Goal: Communication & Community: Answer question/provide support

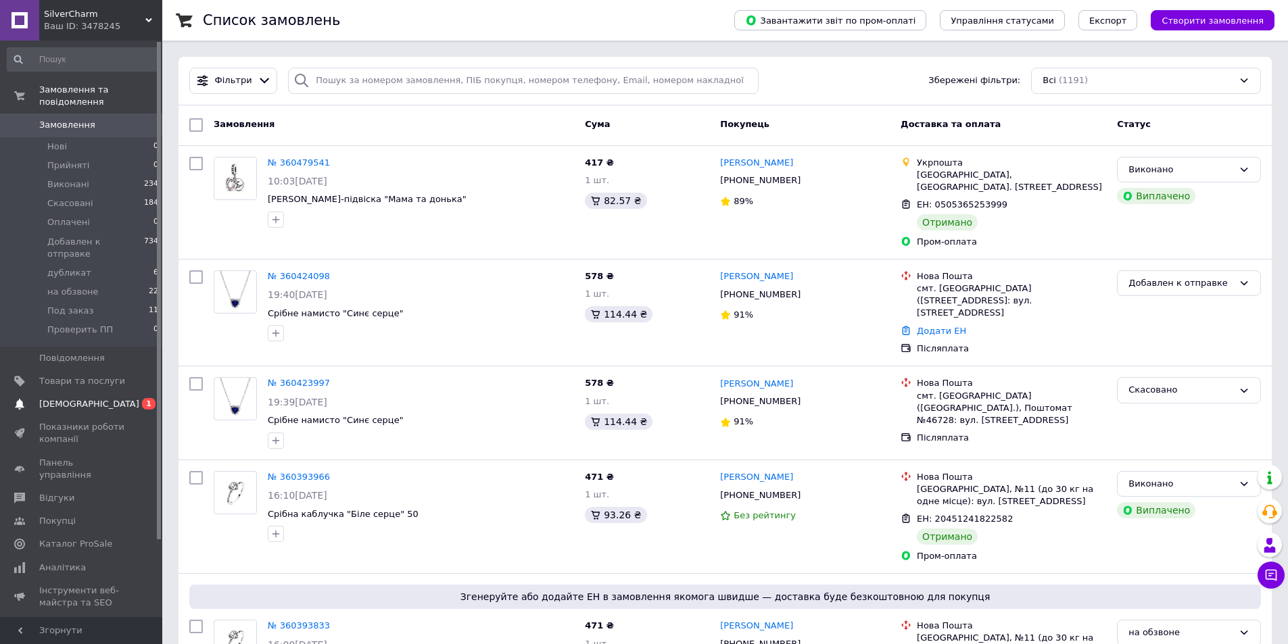
click at [120, 398] on span "Сповіщення" at bounding box center [82, 404] width 86 height 12
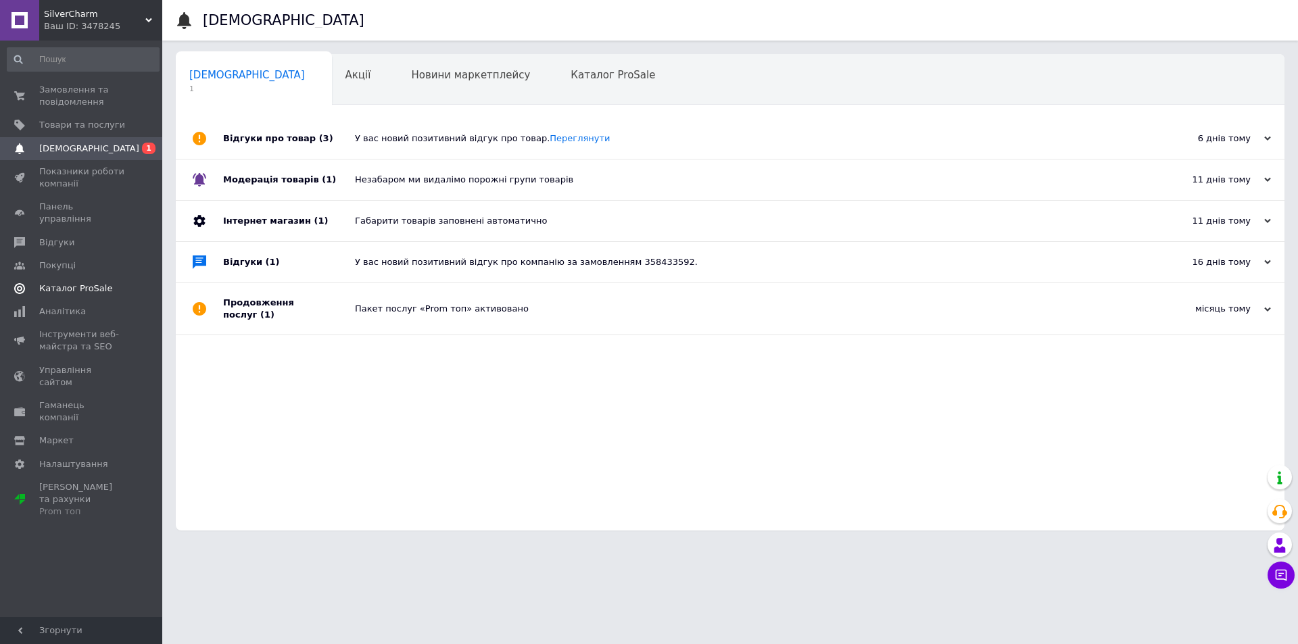
click at [83, 283] on span "Каталог ProSale" at bounding box center [75, 289] width 73 height 12
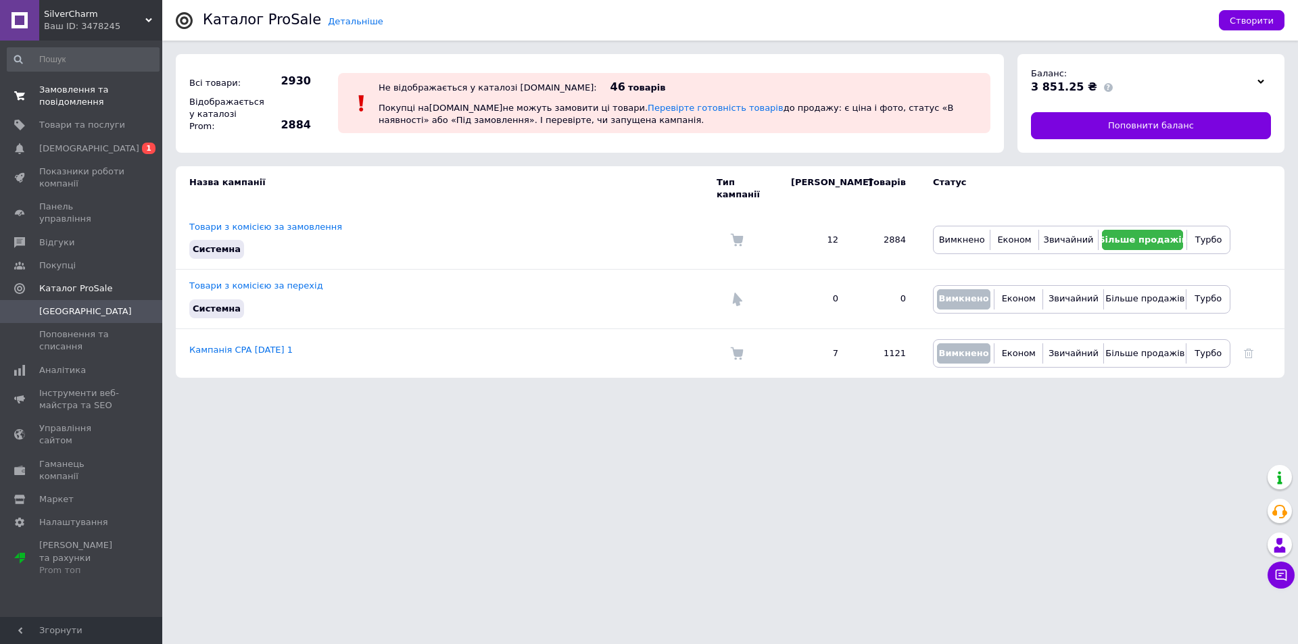
click at [64, 87] on span "Замовлення та повідомлення" at bounding box center [82, 96] width 86 height 24
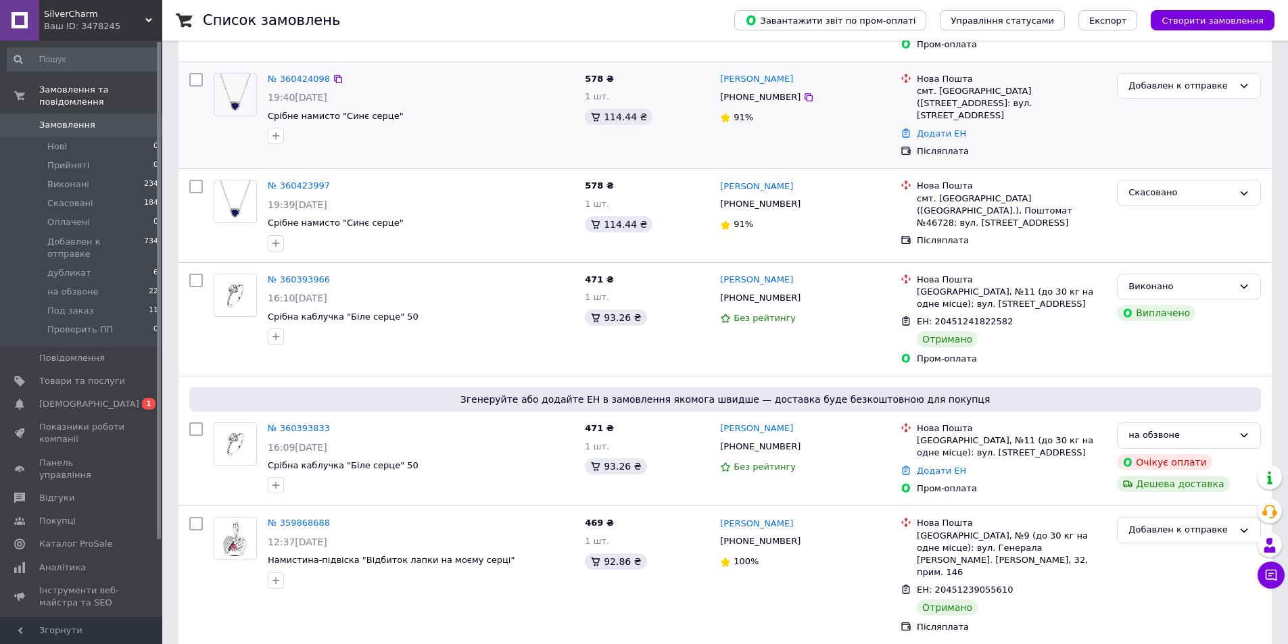
scroll to position [203, 0]
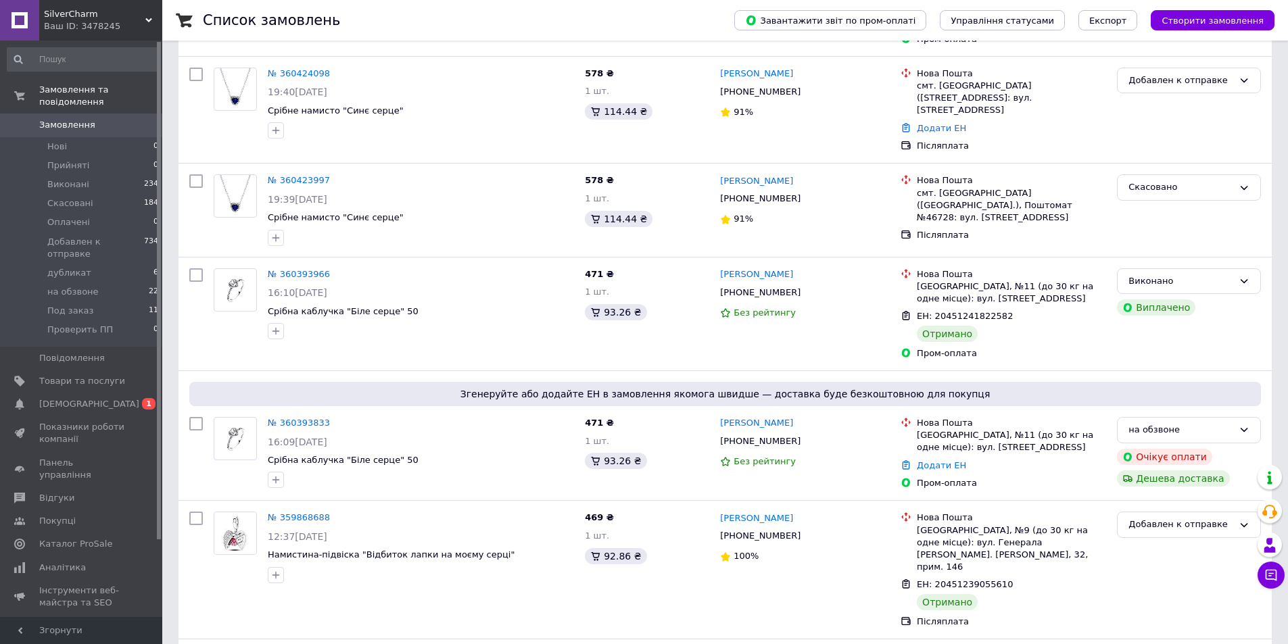
click at [107, 23] on div "Ваш ID: 3478245" at bounding box center [103, 26] width 118 height 12
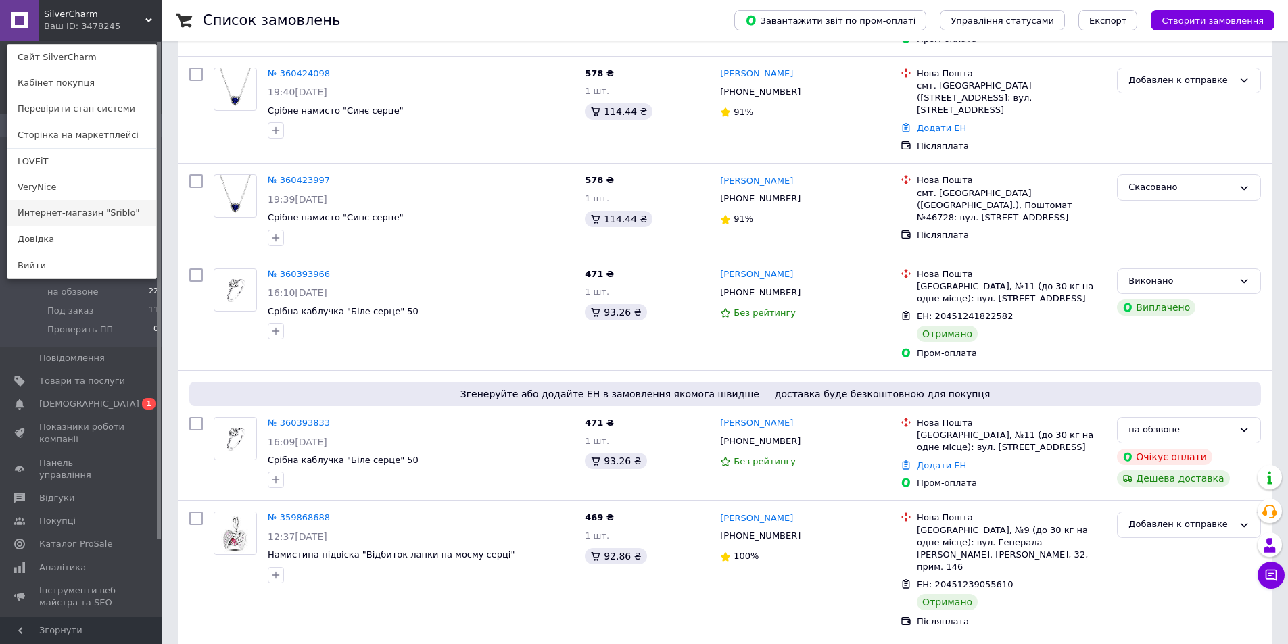
click at [80, 212] on link "Интернет-магазин "Sriblo"" at bounding box center [81, 213] width 149 height 26
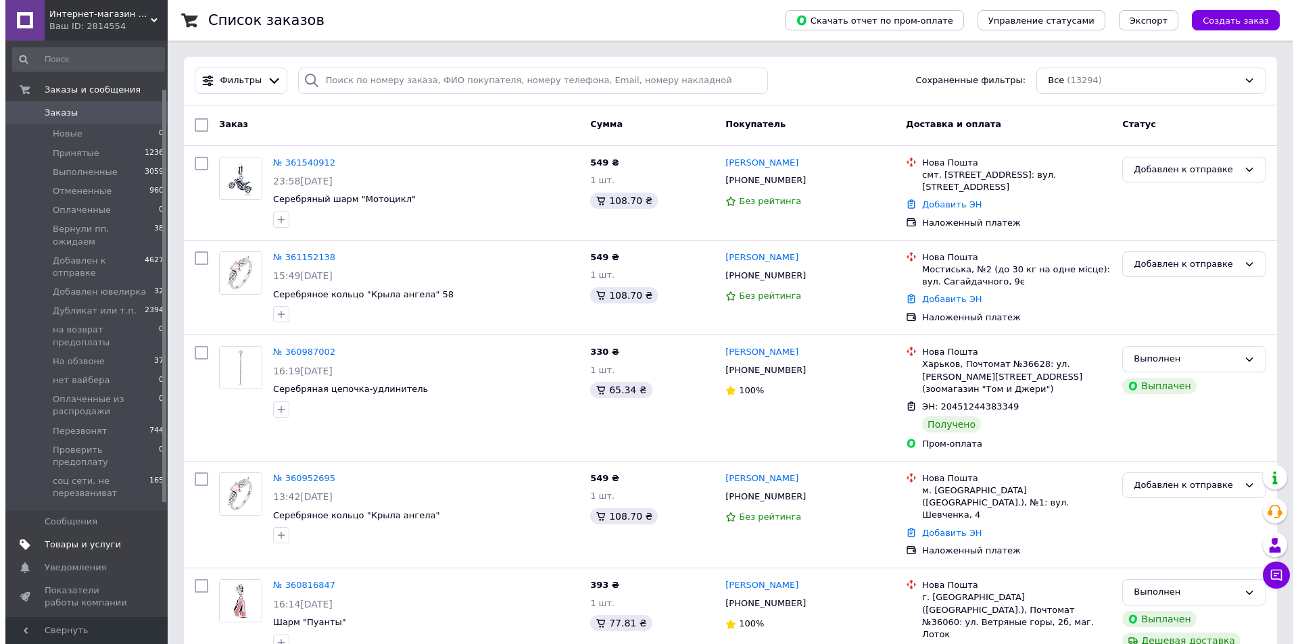
scroll to position [68, 0]
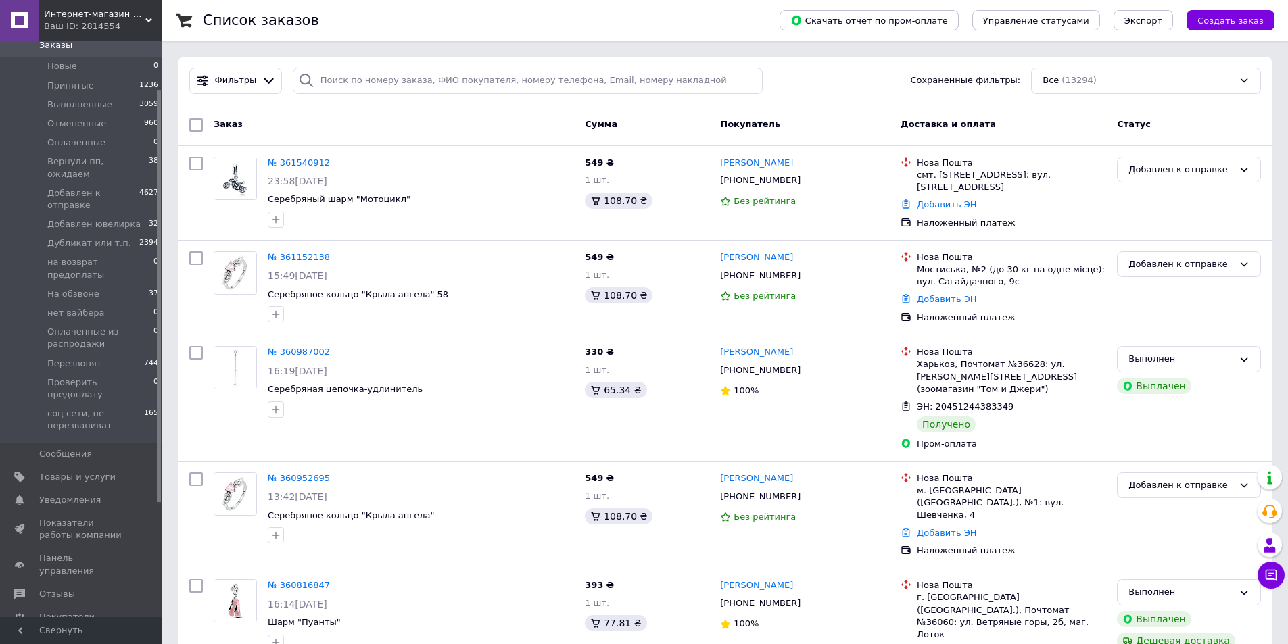
click at [95, 634] on span "Каталог ProSale" at bounding box center [75, 640] width 73 height 12
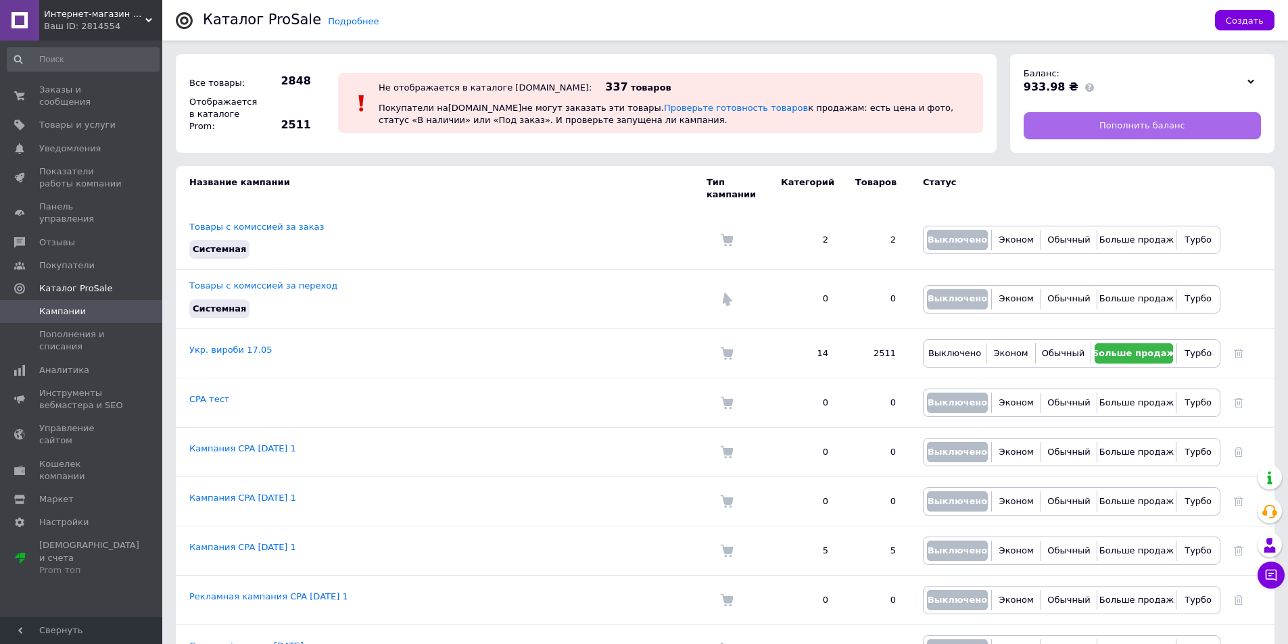
click at [1058, 126] on link "Пополнить баланс" at bounding box center [1142, 125] width 237 height 27
click at [74, 83] on link "Заказы и сообщения 0 0" at bounding box center [83, 95] width 166 height 35
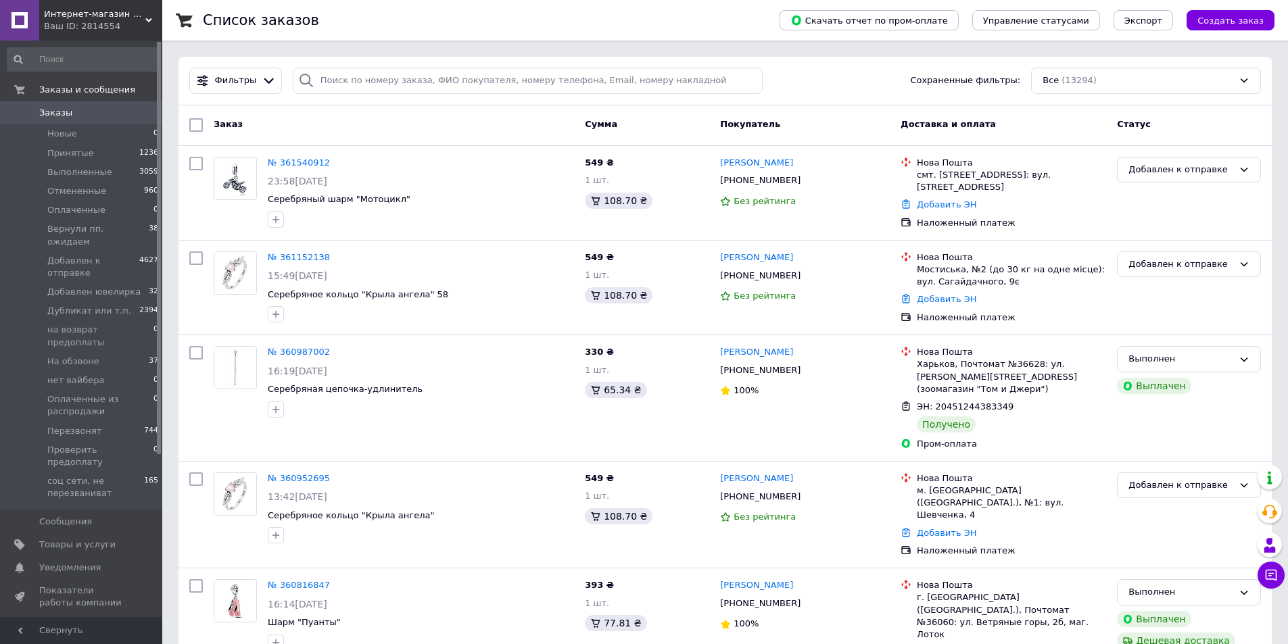
click at [117, 20] on span "Интернет-магазин "Sriblo"" at bounding box center [94, 14] width 101 height 12
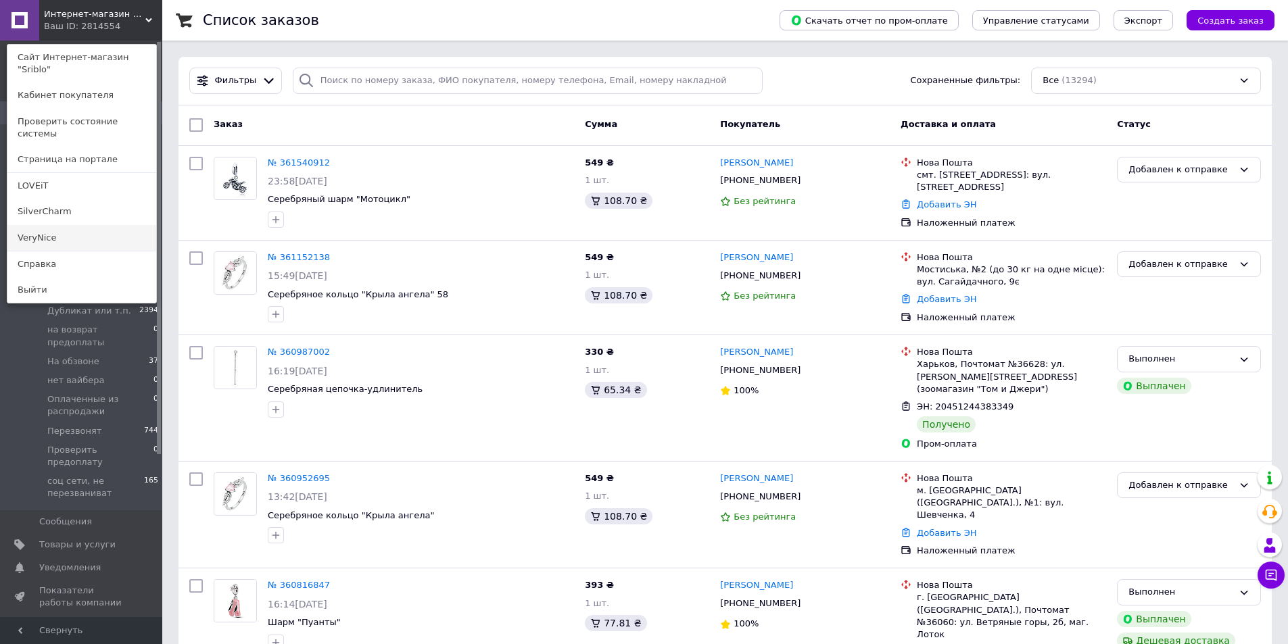
click at [52, 225] on link "VeryNice" at bounding box center [81, 238] width 149 height 26
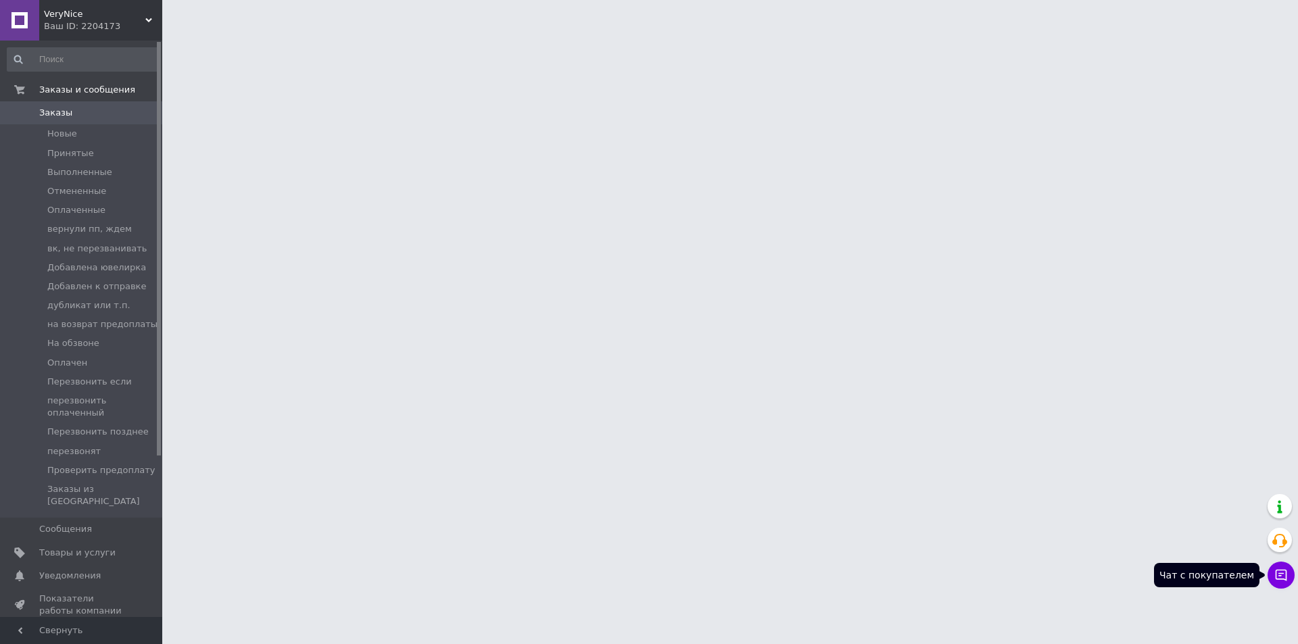
click at [1272, 574] on button "Чат с покупателем" at bounding box center [1281, 575] width 27 height 27
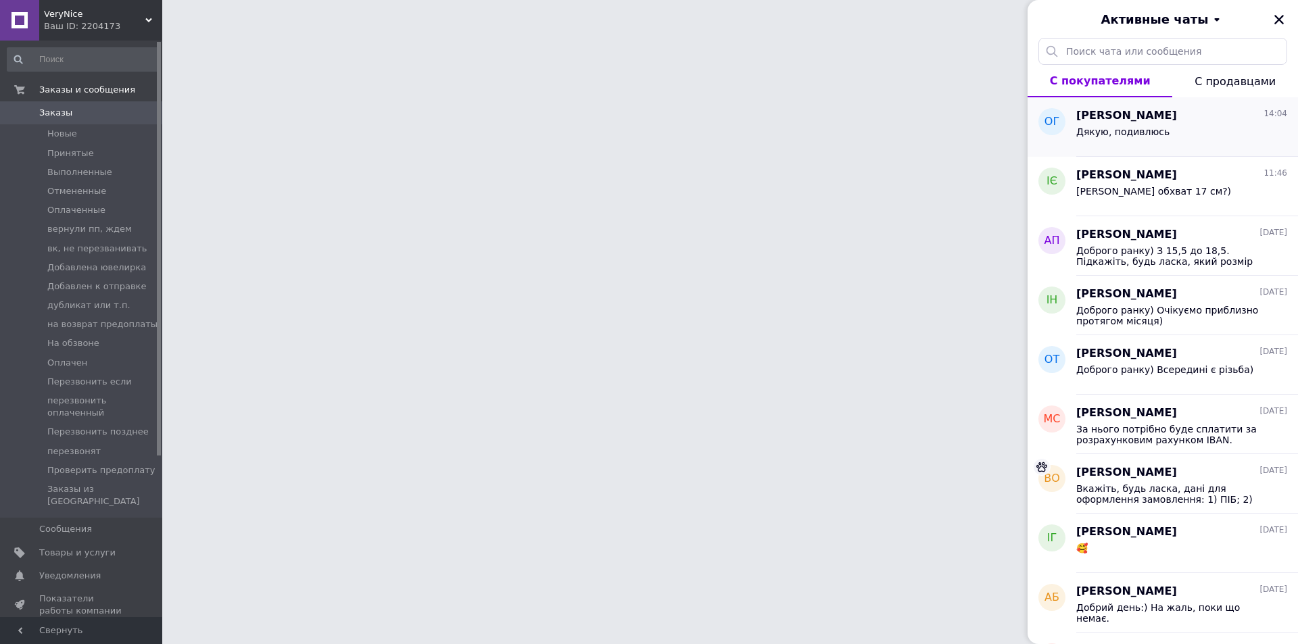
click at [1124, 128] on span "Дякую, подивлюсь" at bounding box center [1122, 131] width 93 height 11
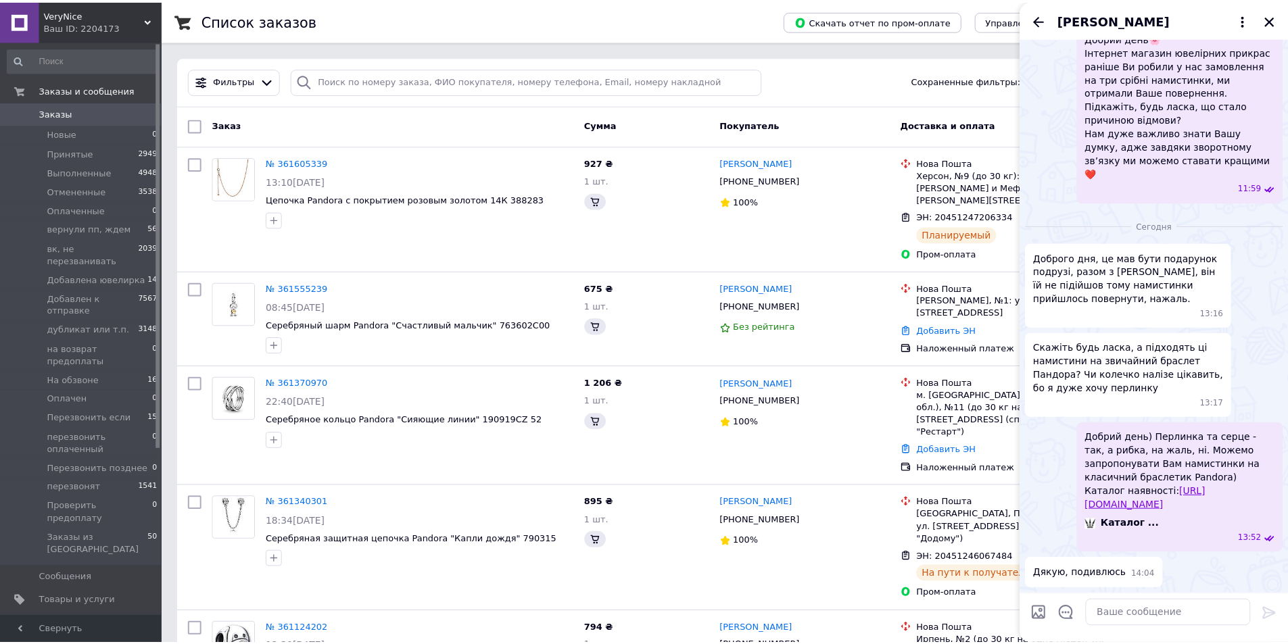
scroll to position [1042, 0]
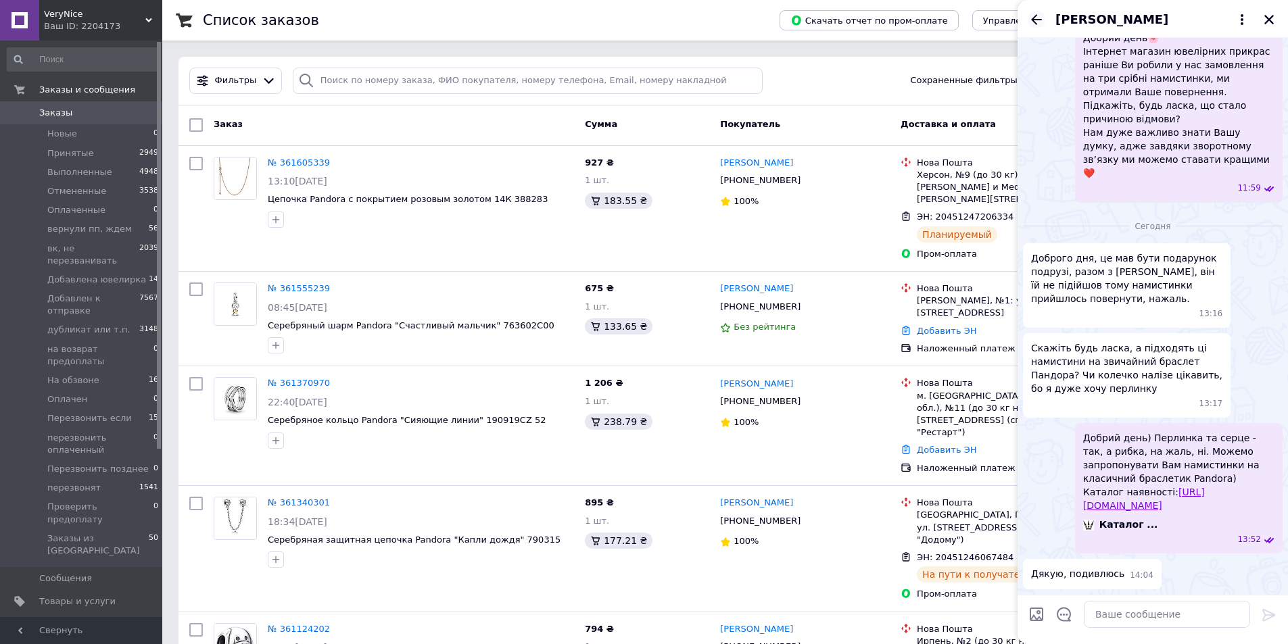
click at [1040, 19] on icon "Назад" at bounding box center [1036, 19] width 11 height 10
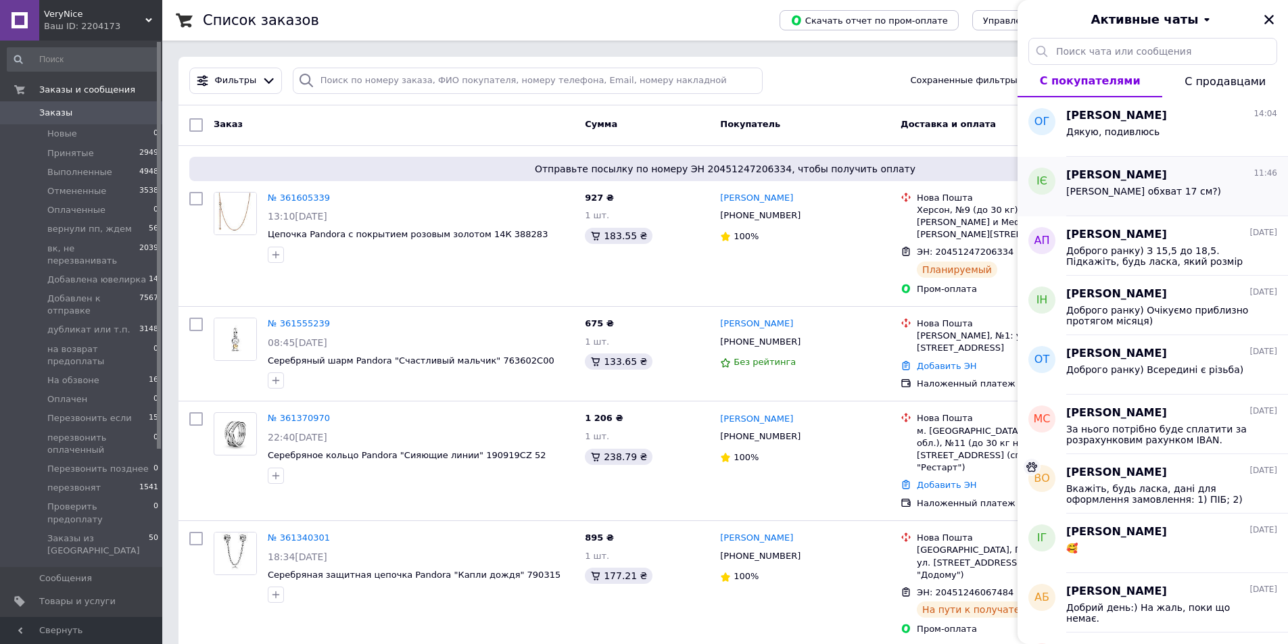
click at [1139, 189] on span "Тугий обхват 17 см?)" at bounding box center [1143, 191] width 155 height 11
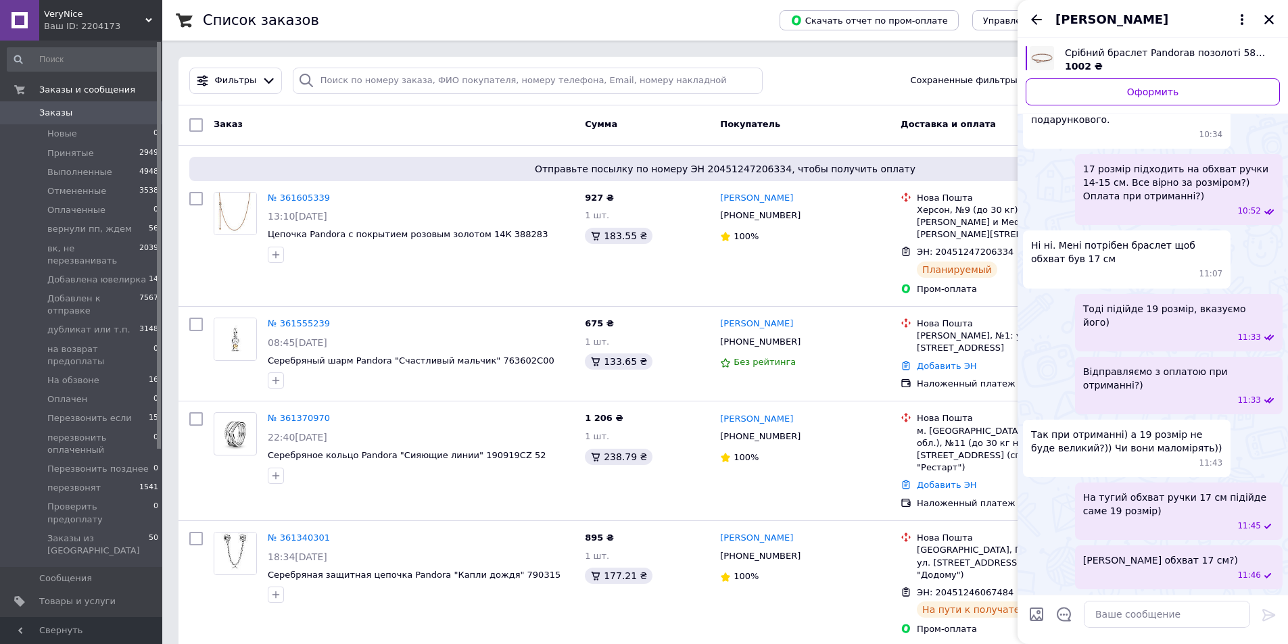
scroll to position [1029, 0]
drag, startPoint x: 1122, startPoint y: 312, endPoint x: 1062, endPoint y: 312, distance: 60.9
click at [1062, 64] on span "Єрьоменко Ірина Миколаївна. М.Чернівці, НП 14, 0987584641" at bounding box center [1126, 43] width 191 height 41
copy span "0987584641"
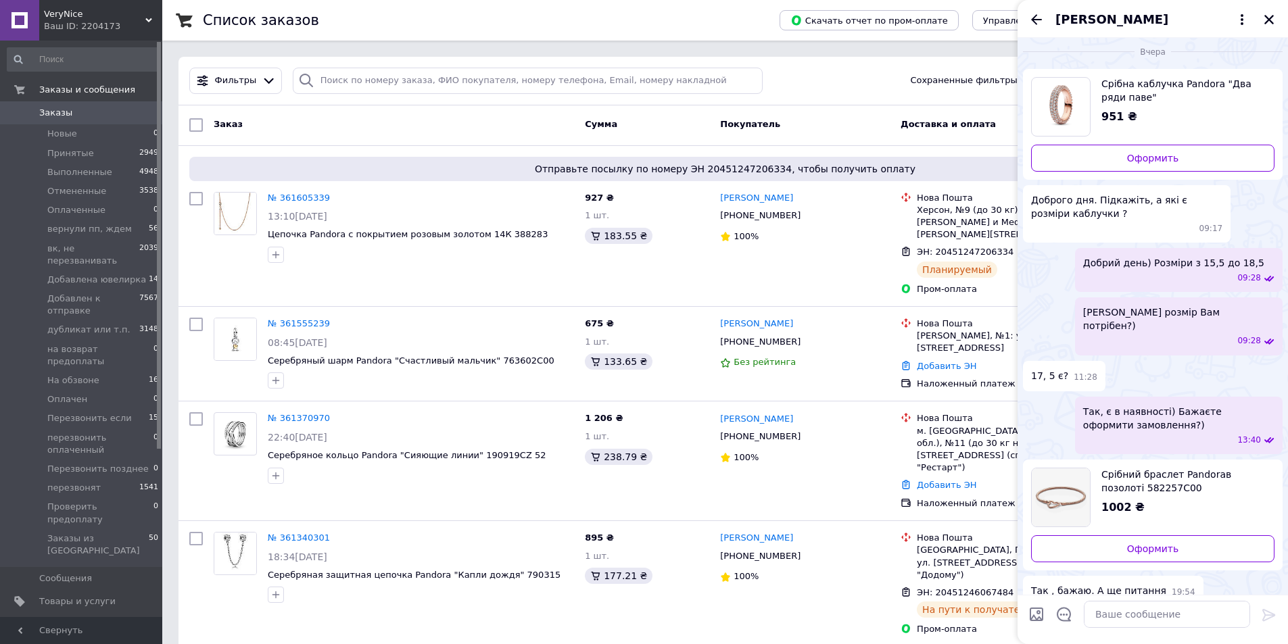
scroll to position [0, 0]
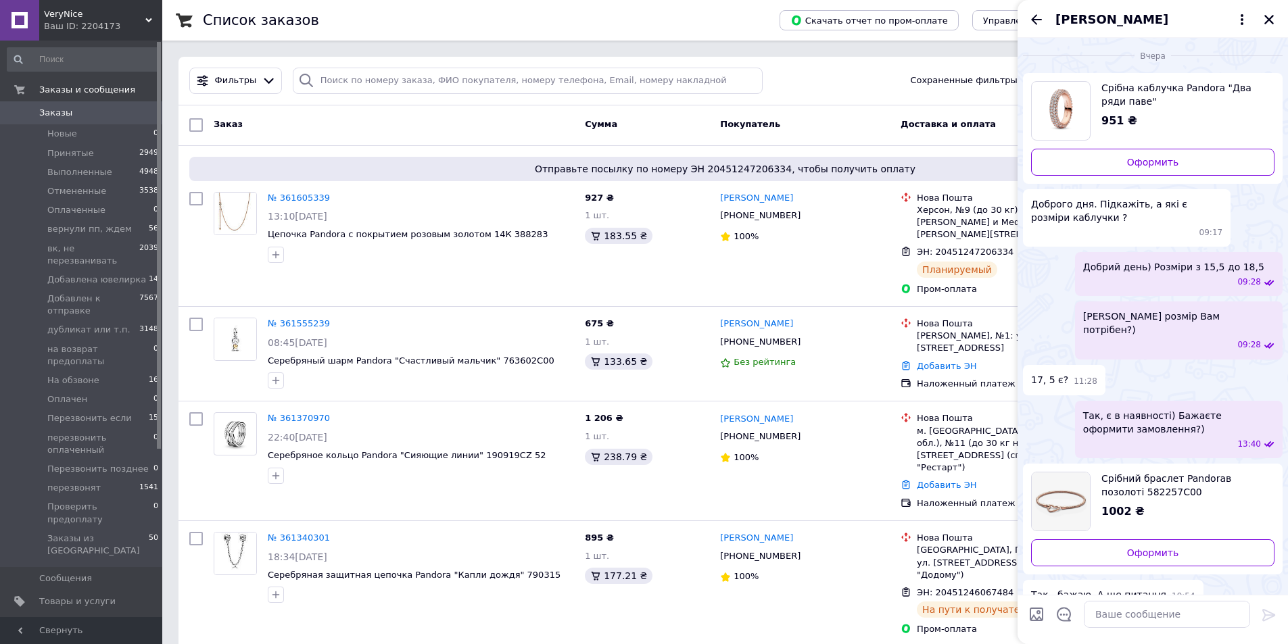
click at [1160, 124] on div "951 ₴" at bounding box center [1182, 122] width 162 height 16
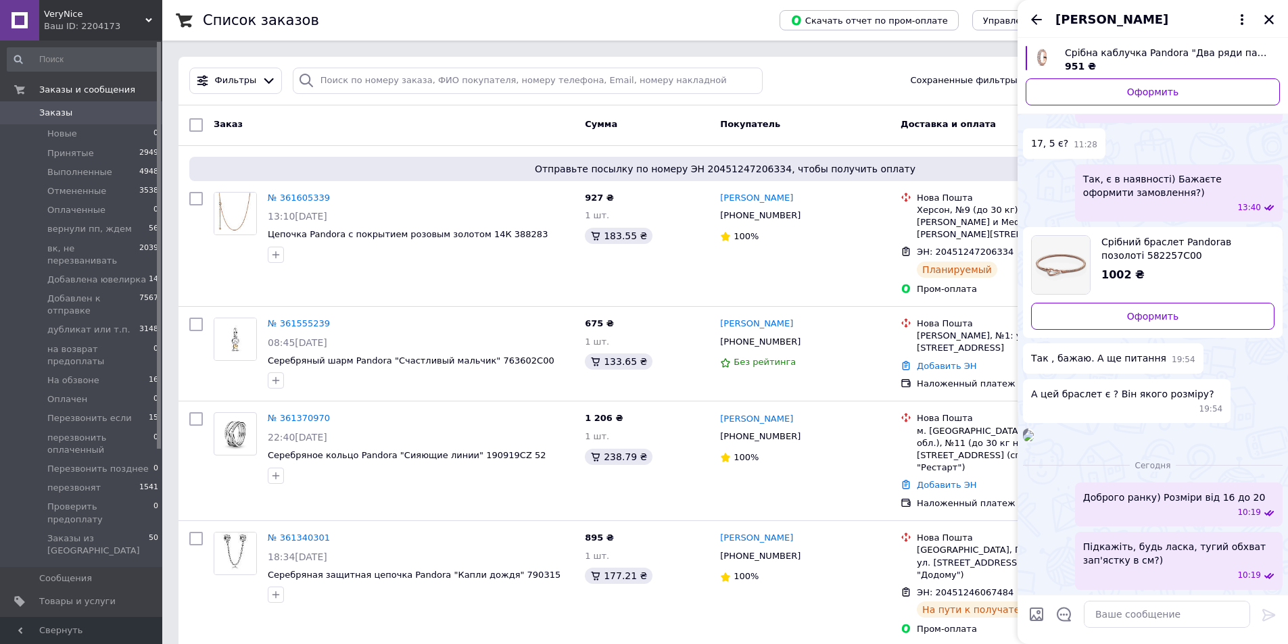
scroll to position [168, 0]
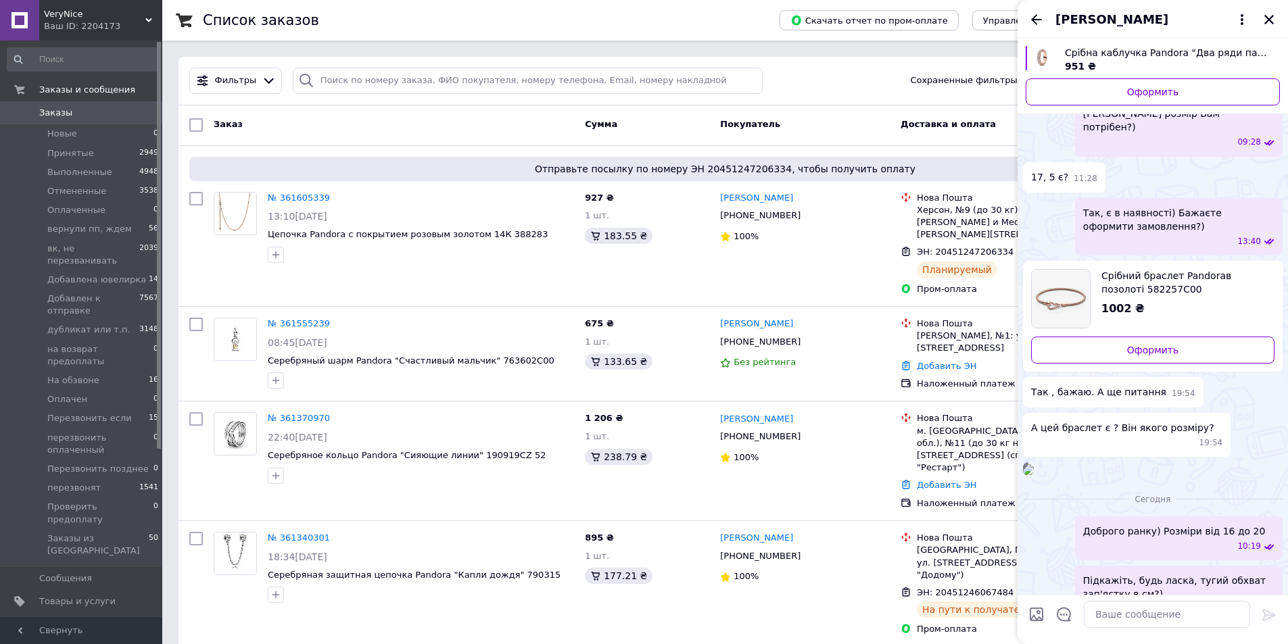
click at [1147, 302] on div "1002 ₴" at bounding box center [1182, 310] width 162 height 16
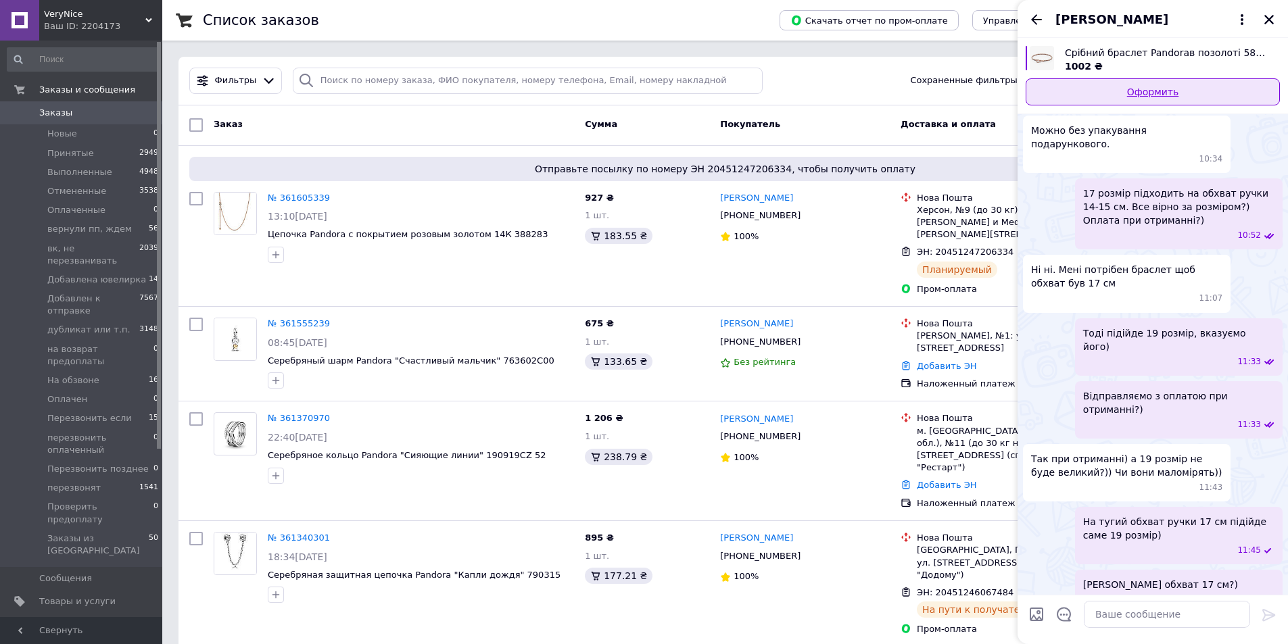
scroll to position [1080, 0]
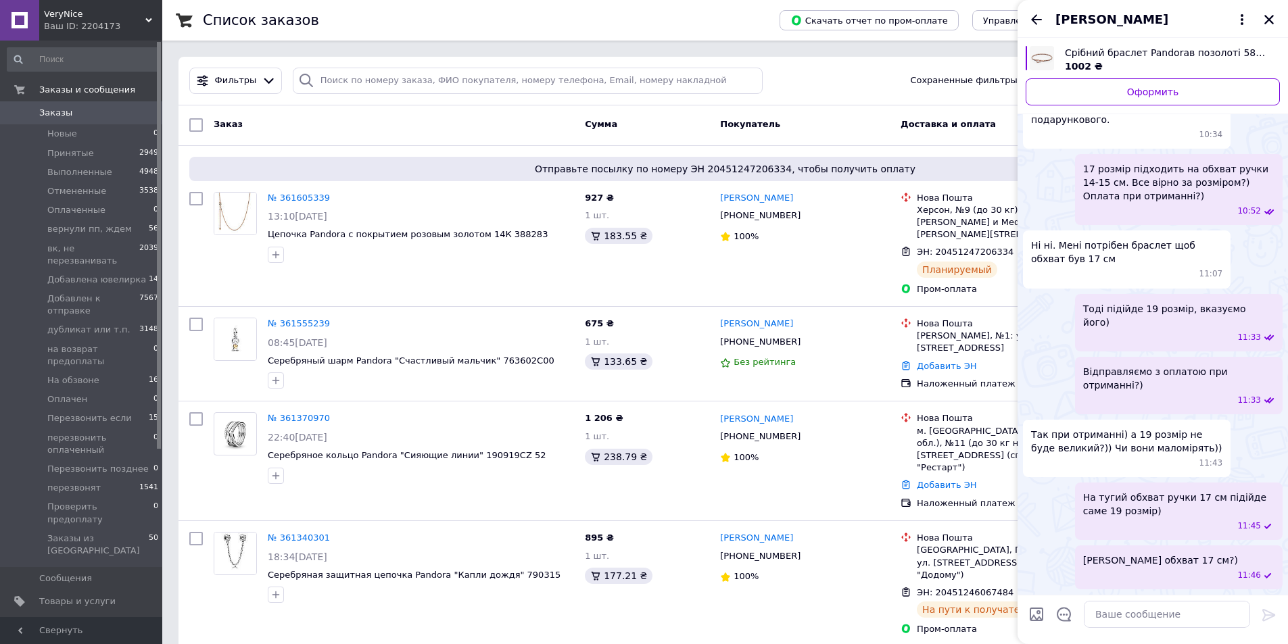
copy span "0987584641"
drag, startPoint x: 1056, startPoint y: 260, endPoint x: 1167, endPoint y: 247, distance: 111.7
click at [1167, 64] on span "Єрьоменко Ірина Миколаївна. М.Чернівці, НП 14, 0987584641" at bounding box center [1126, 43] width 191 height 41
copy span "М.Чернівці, НП 14"
drag, startPoint x: 1160, startPoint y: 250, endPoint x: 1033, endPoint y: 245, distance: 127.2
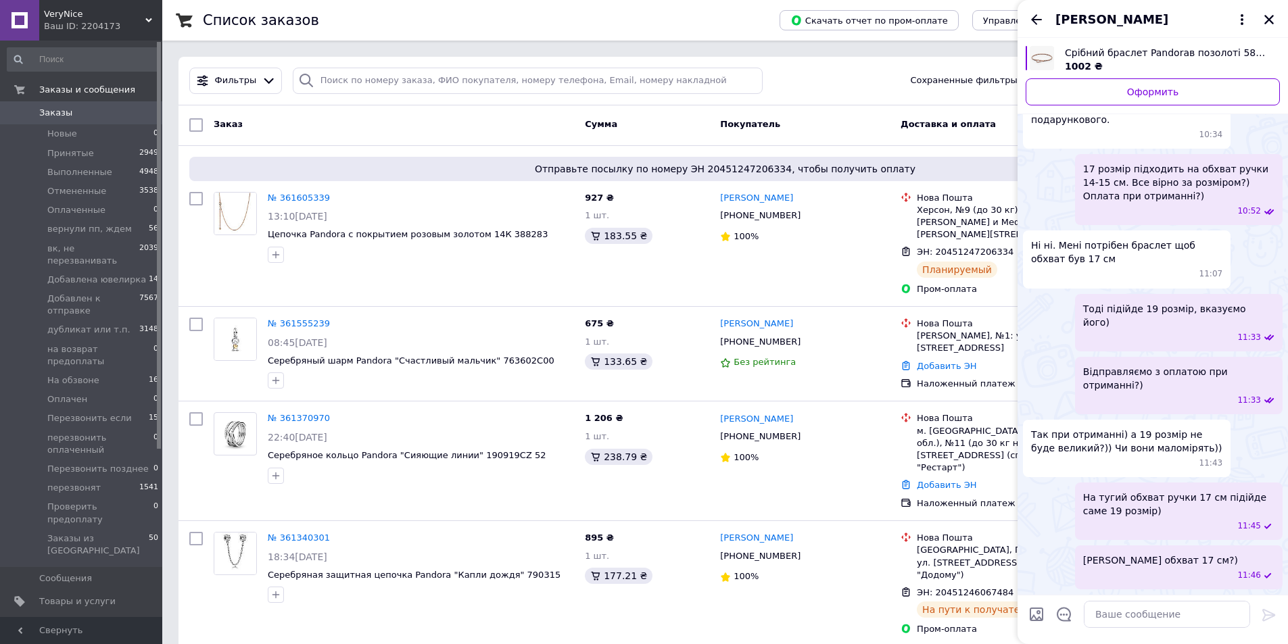
click at [1033, 64] on span "Єрьоменко Ірина Миколаївна. М.Чернівці, НП 14, 0987584641" at bounding box center [1126, 43] width 191 height 41
copy span "Єрьоменко Ірина Миколаївна"
click at [115, 110] on span "Заказы" at bounding box center [82, 113] width 86 height 12
drag, startPoint x: 85, startPoint y: 23, endPoint x: 76, endPoint y: 24, distance: 8.9
click at [83, 23] on div "Ваш ID: 2204173" at bounding box center [103, 26] width 118 height 12
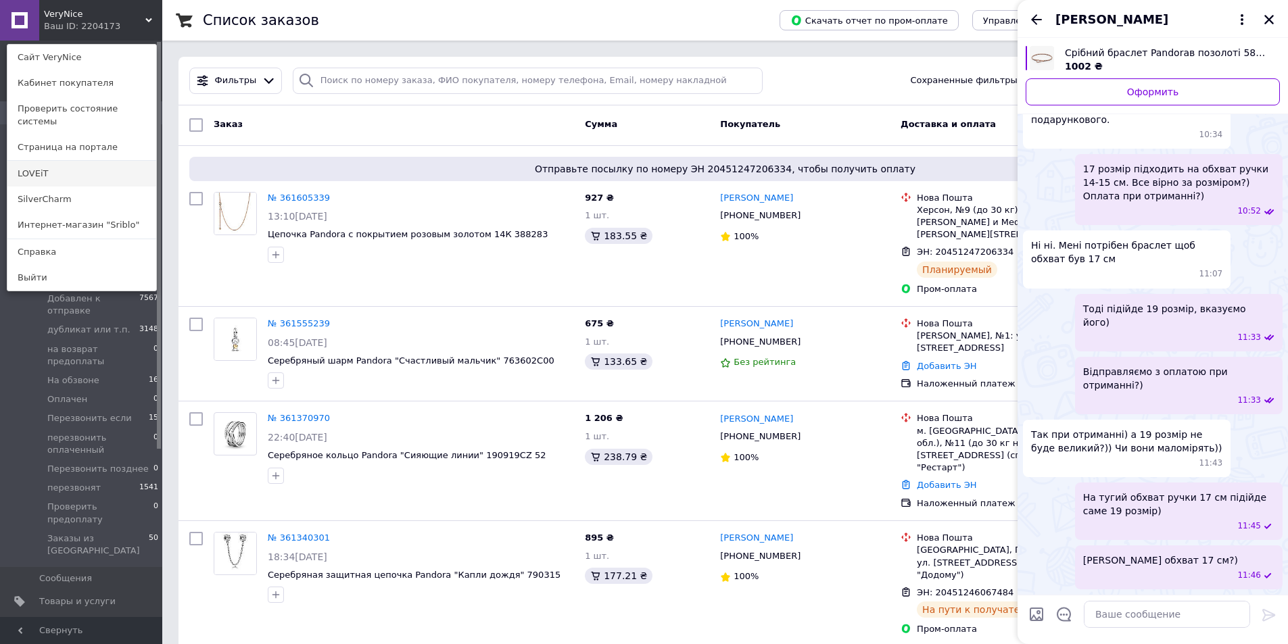
click at [40, 161] on link "LOVEiT" at bounding box center [81, 174] width 149 height 26
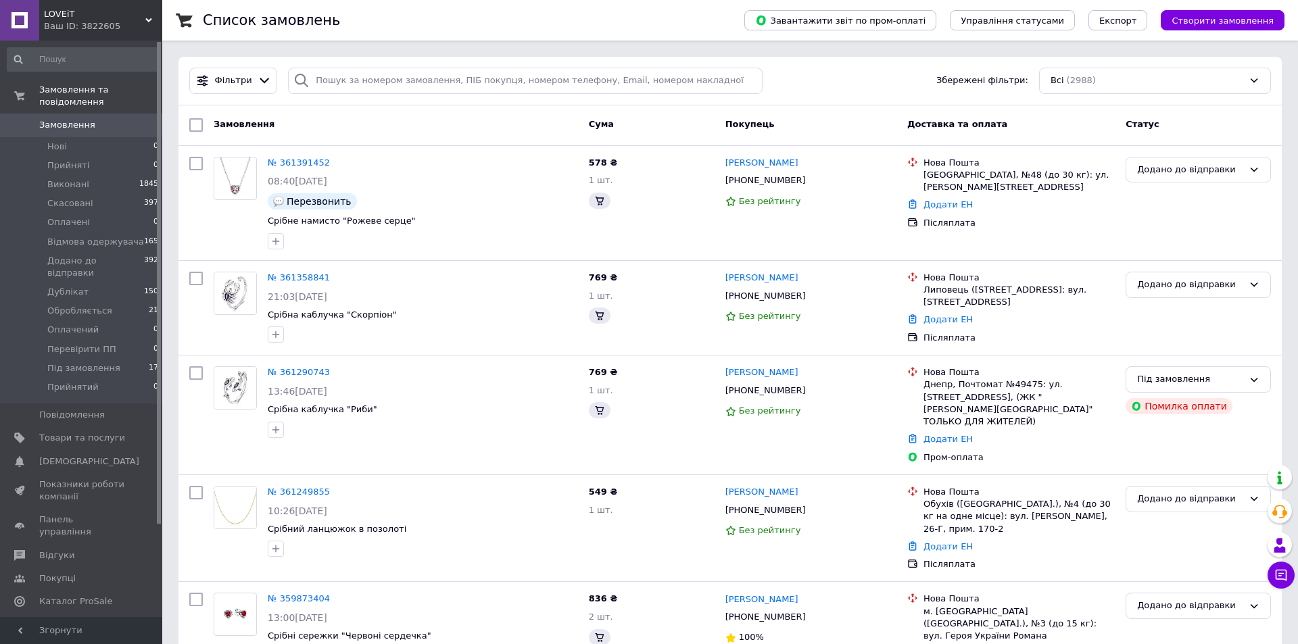
click at [95, 29] on div "Ваш ID: 3822605" at bounding box center [103, 26] width 118 height 12
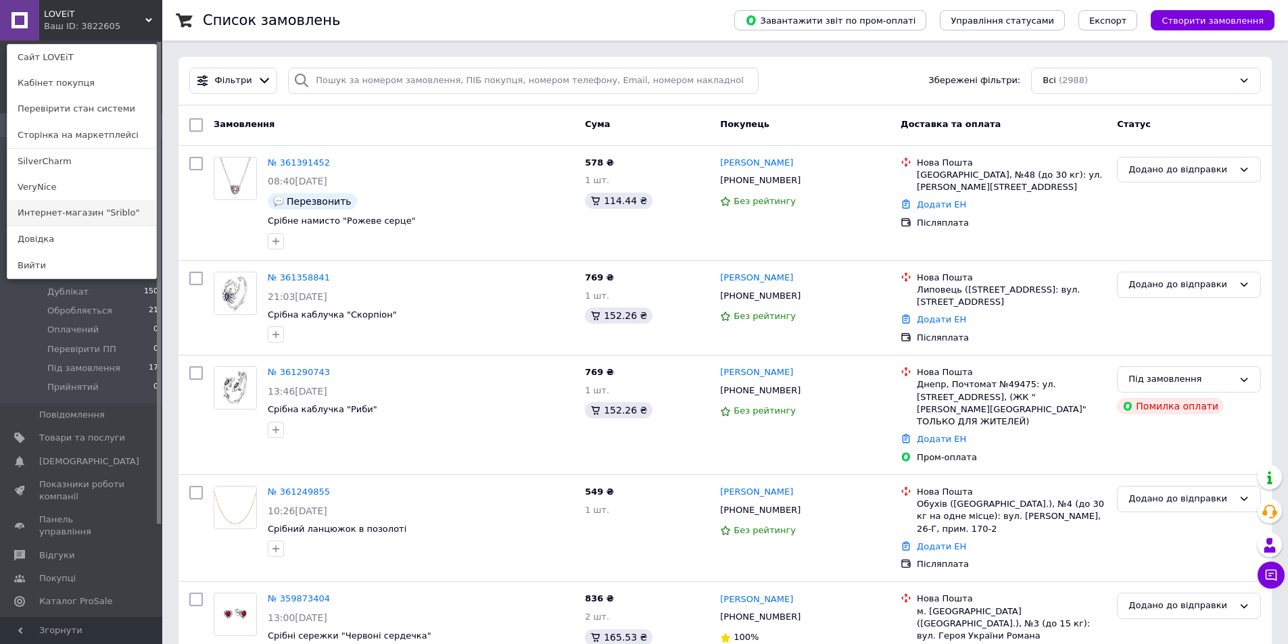
click at [72, 216] on link "Интернет-магазин "Sriblo"" at bounding box center [81, 213] width 149 height 26
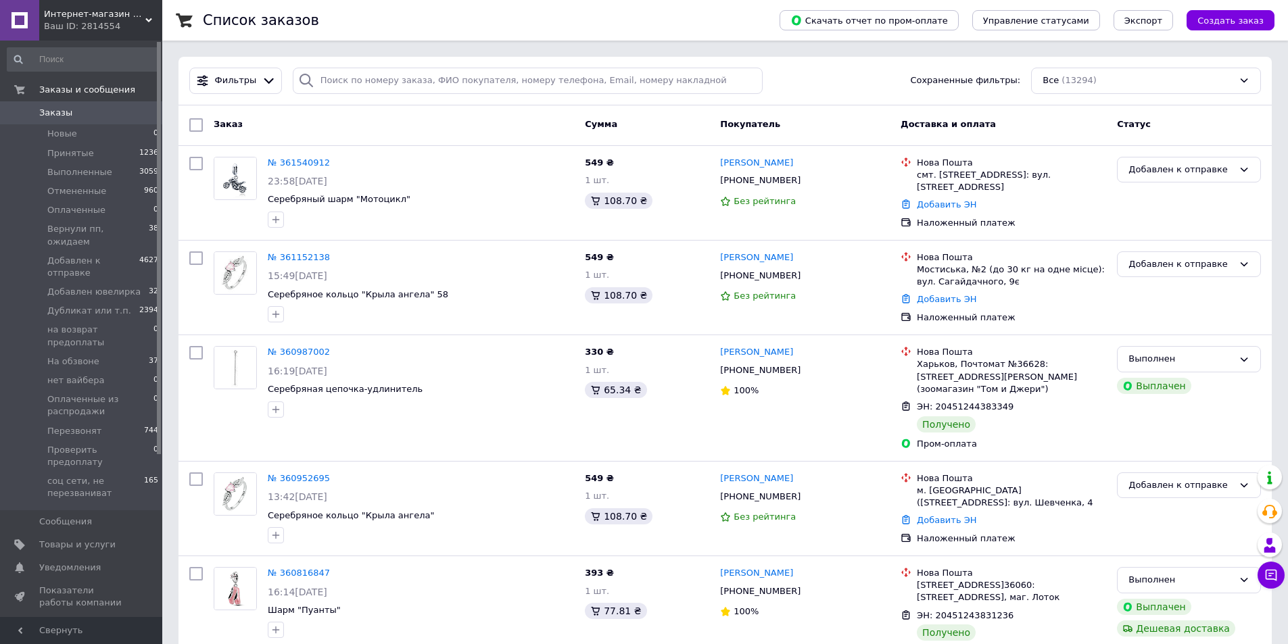
click at [114, 32] on div "Ваш ID: 2814554" at bounding box center [103, 26] width 118 height 12
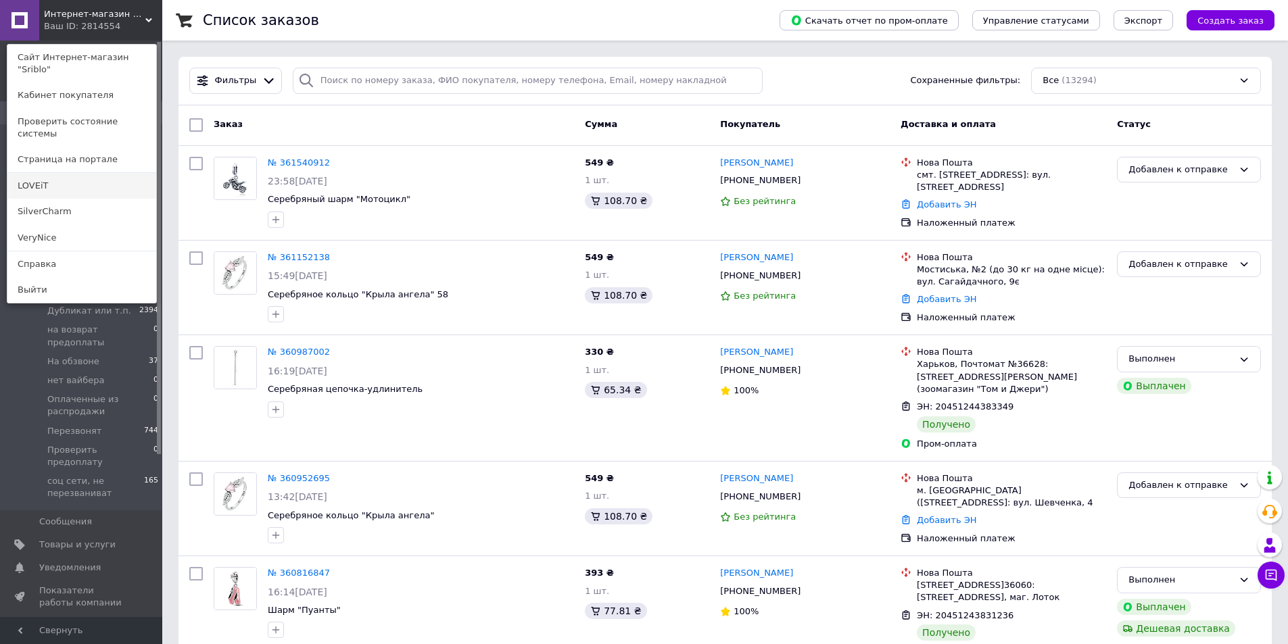
click at [60, 173] on link "LOVEiT" at bounding box center [81, 186] width 149 height 26
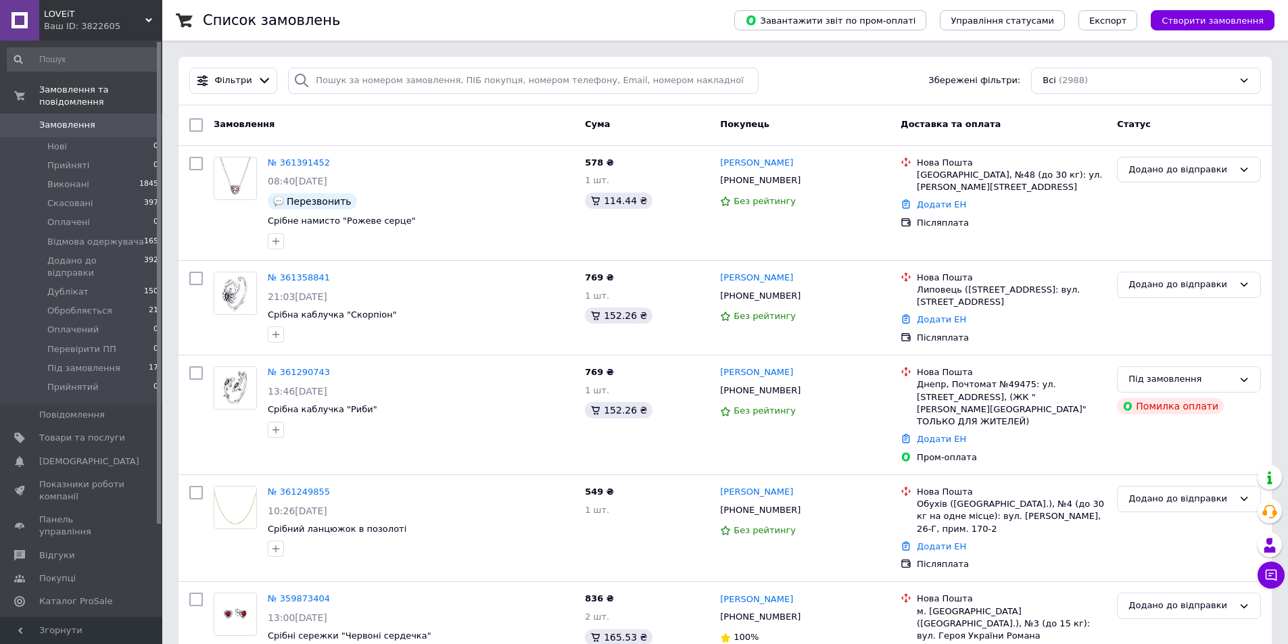
click at [78, 33] on div "LOVEiT Ваш ID: 3822605" at bounding box center [100, 20] width 123 height 41
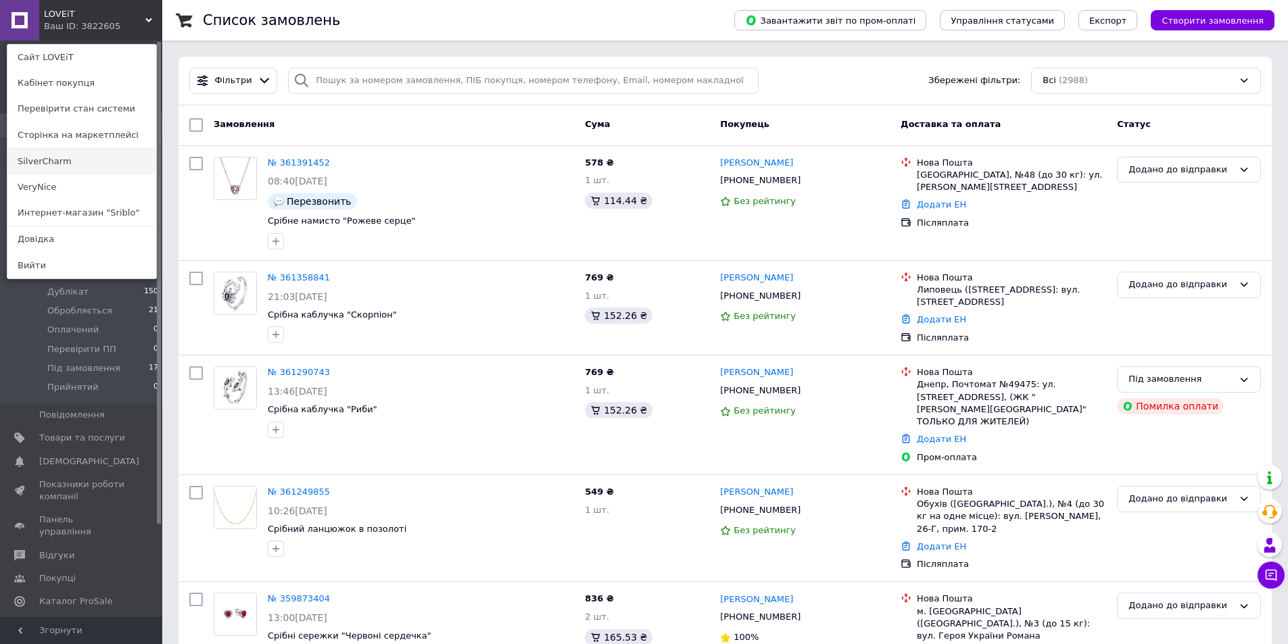
click at [68, 168] on link "SilverCharm" at bounding box center [81, 162] width 149 height 26
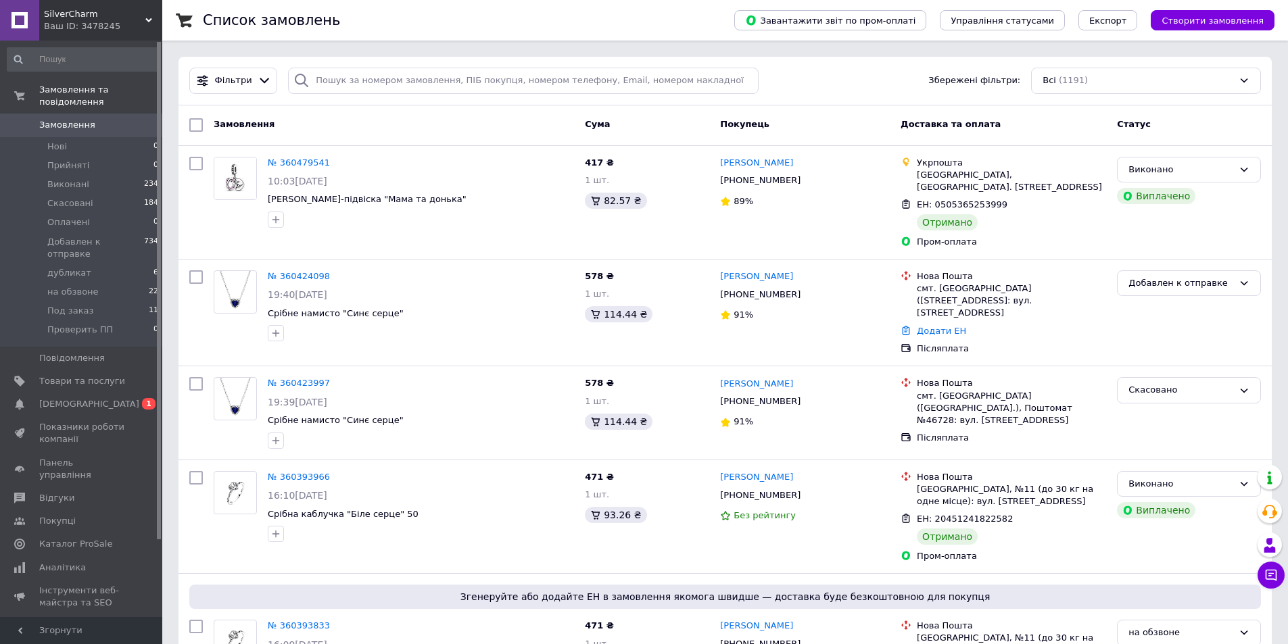
click at [98, 22] on div "Ваш ID: 3478245" at bounding box center [103, 26] width 118 height 12
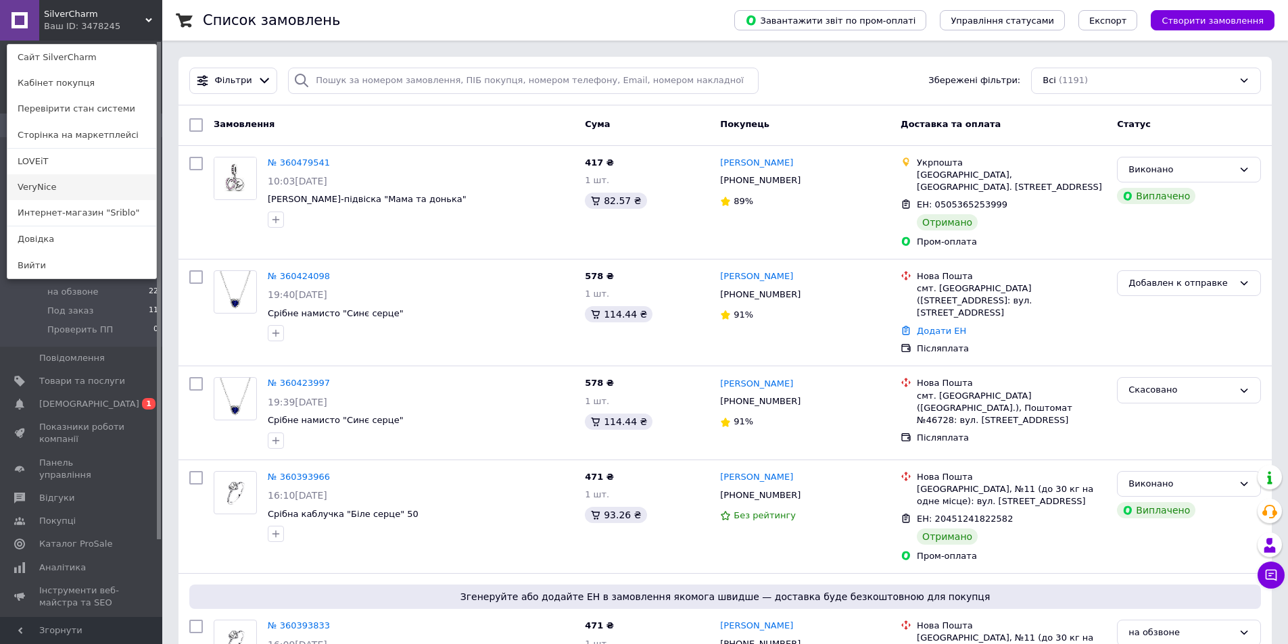
click at [44, 187] on link "VeryNice" at bounding box center [81, 187] width 149 height 26
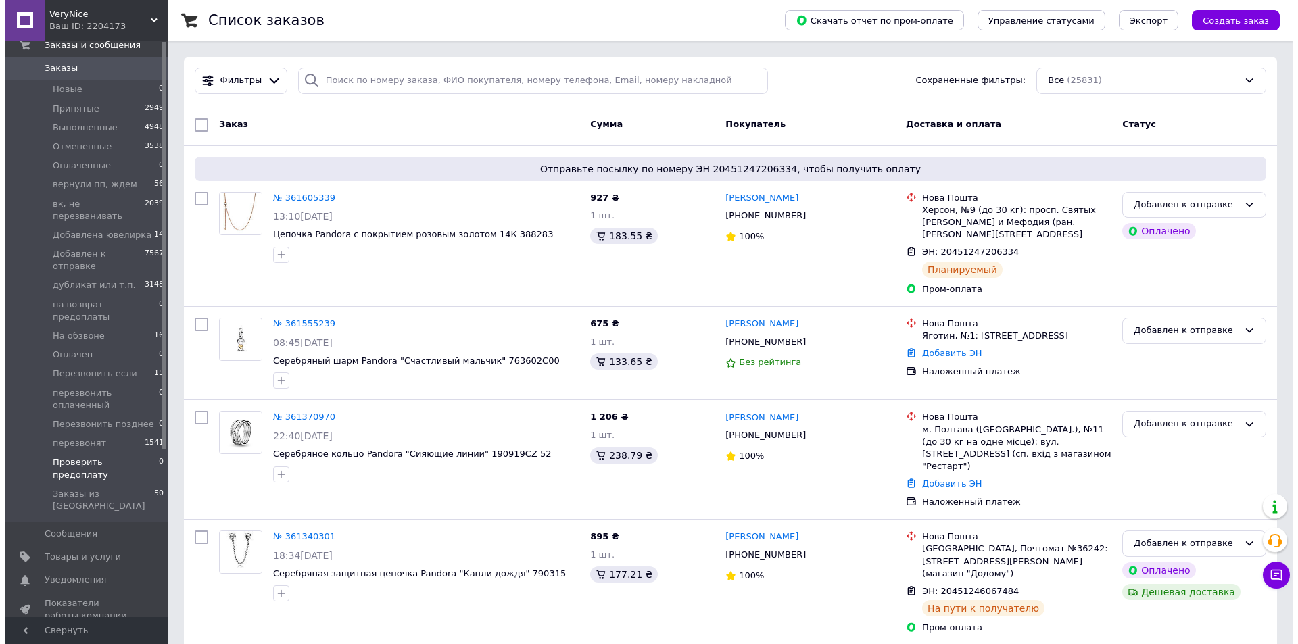
scroll to position [135, 0]
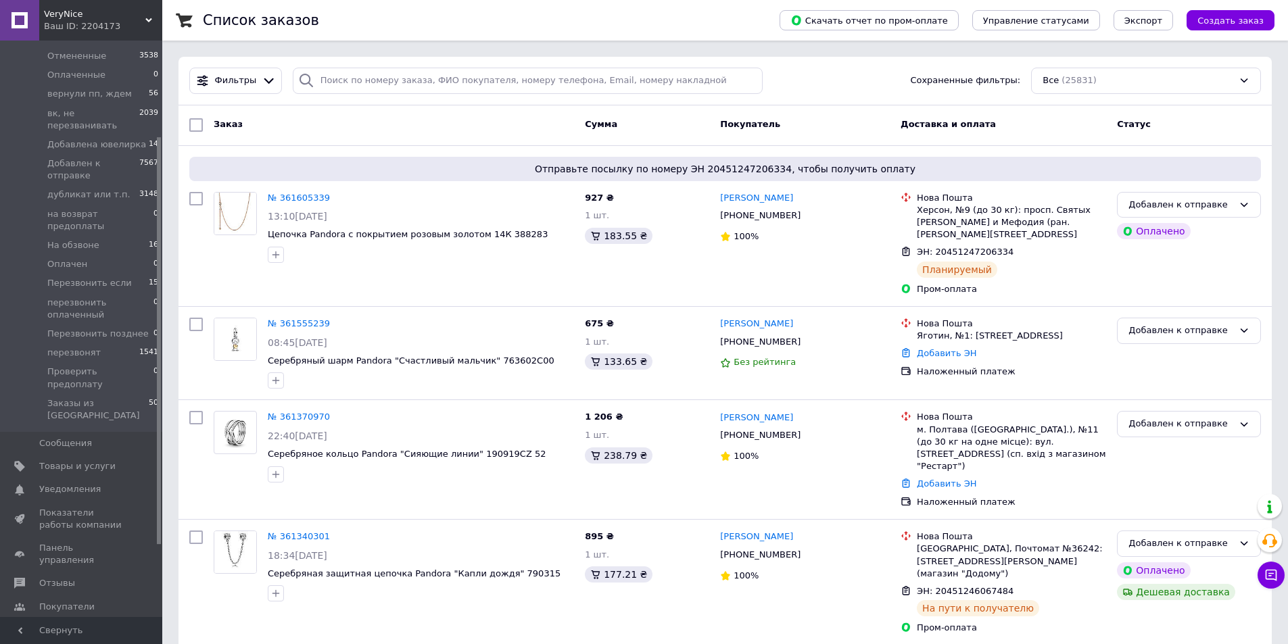
click at [80, 619] on link "Каталог ProSale" at bounding box center [83, 630] width 166 height 23
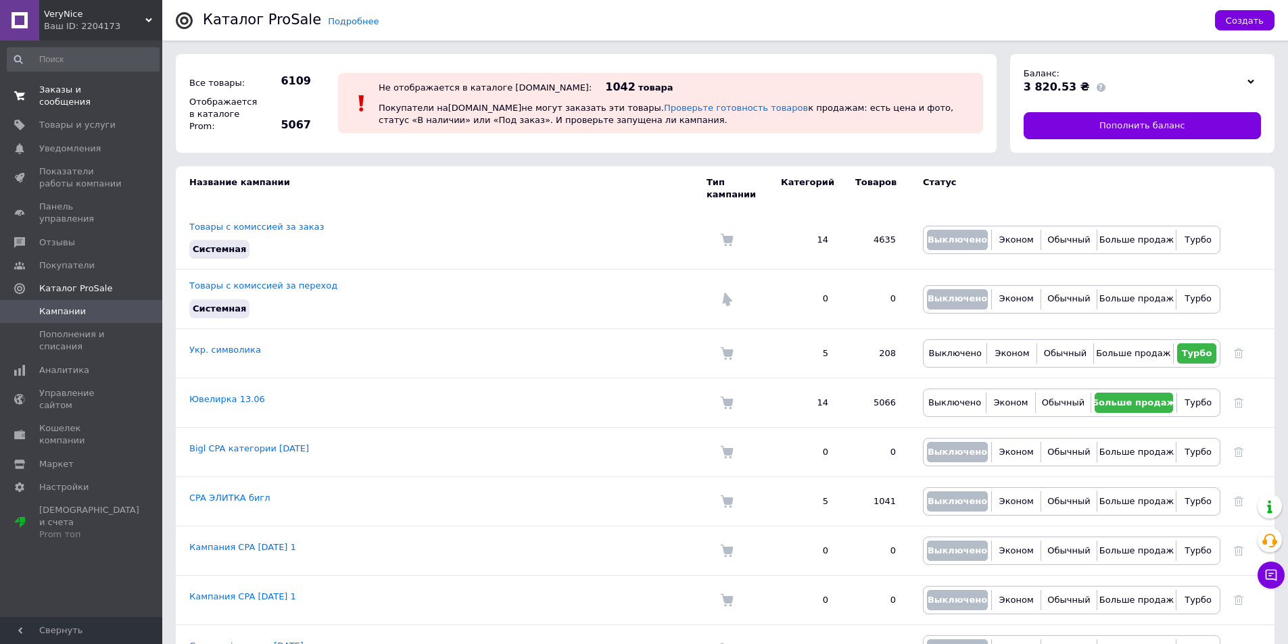
click at [130, 91] on span "0 0" at bounding box center [143, 96] width 37 height 24
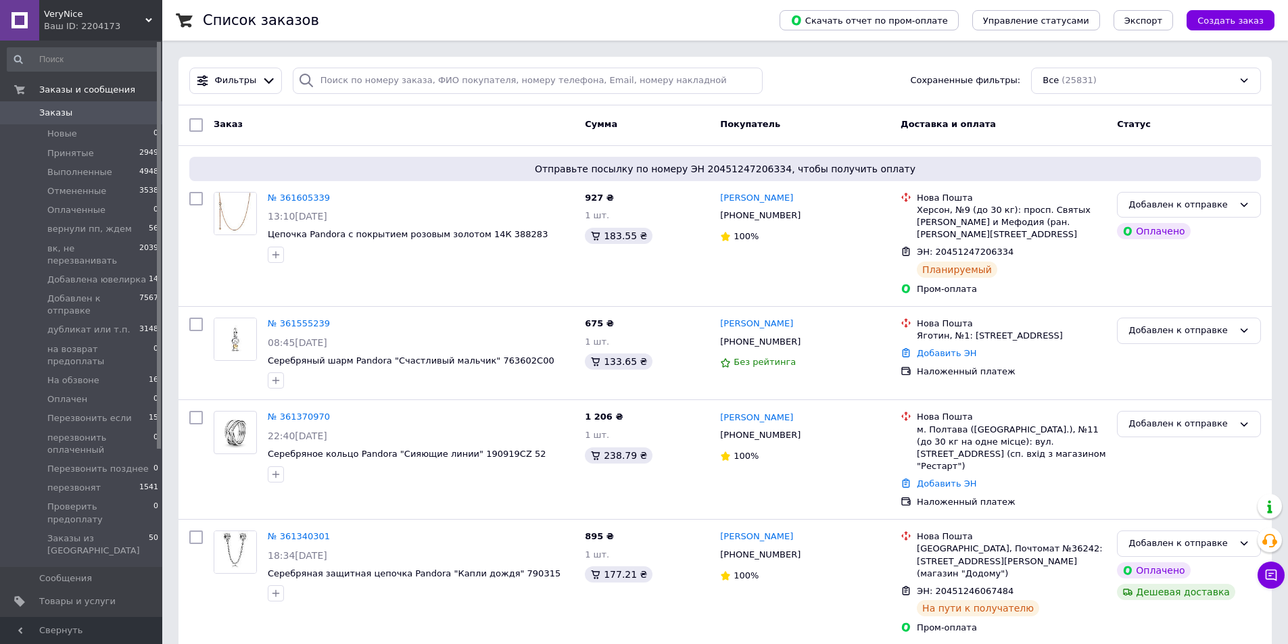
click at [77, 27] on div "Ваш ID: 2204173" at bounding box center [103, 26] width 118 height 12
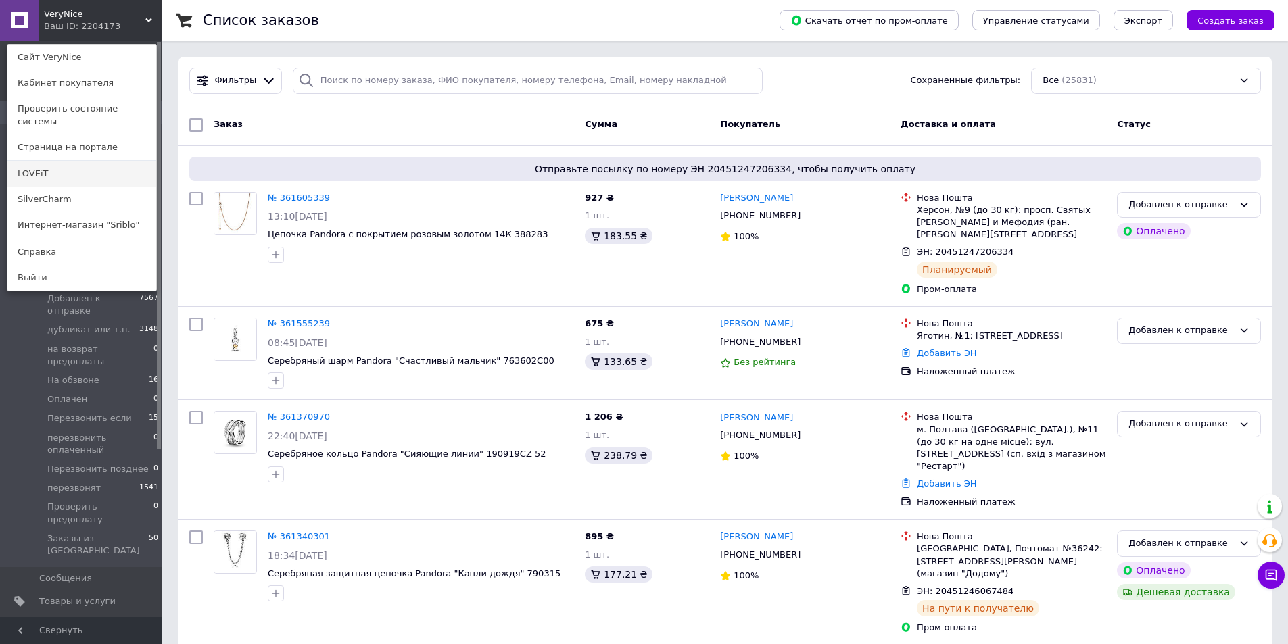
click at [46, 161] on link "LOVEiT" at bounding box center [81, 174] width 149 height 26
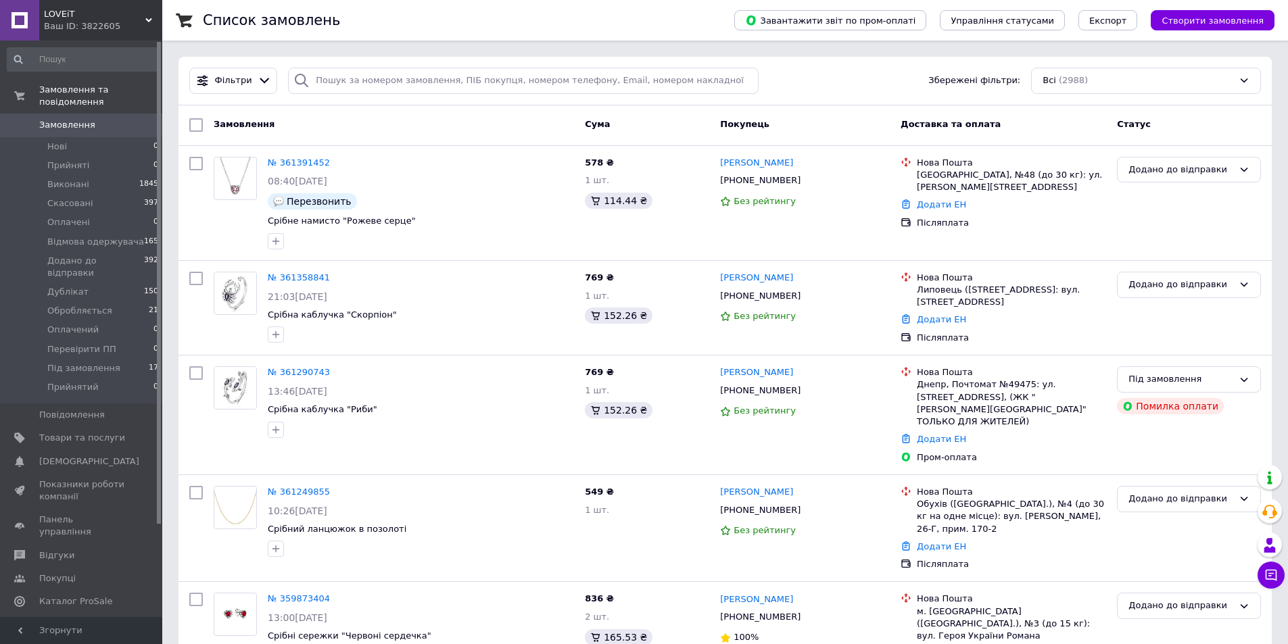
click at [86, 20] on span "LOVEiT" at bounding box center [94, 14] width 101 height 12
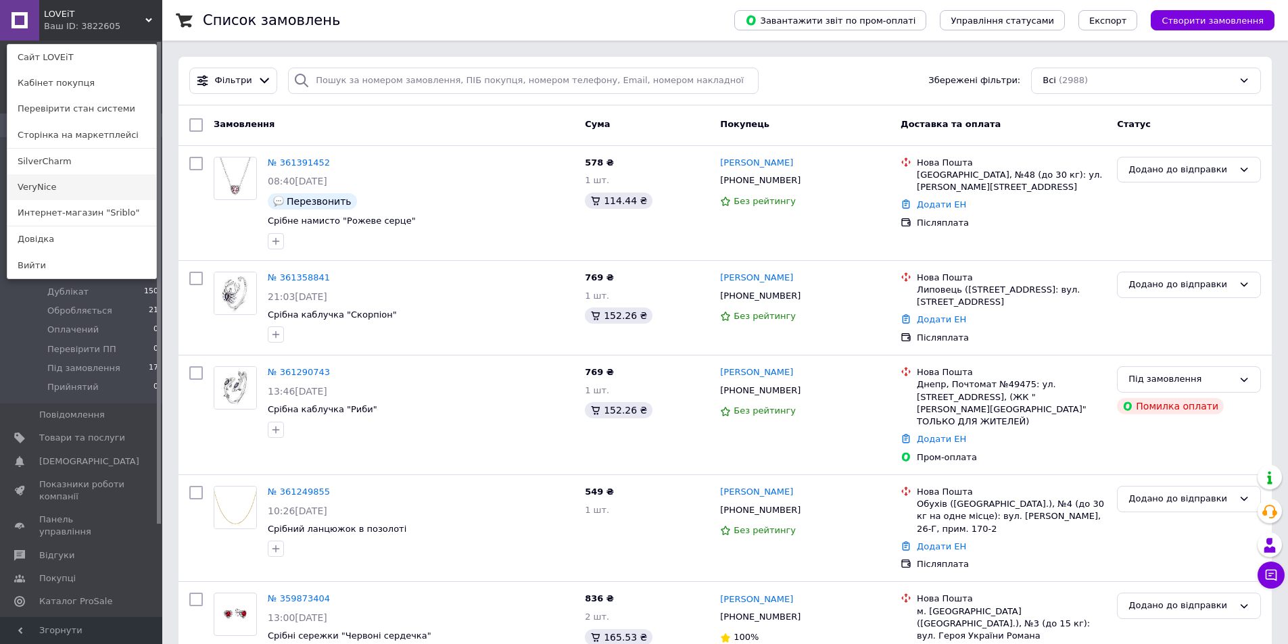
click at [35, 188] on link "VeryNice" at bounding box center [81, 187] width 149 height 26
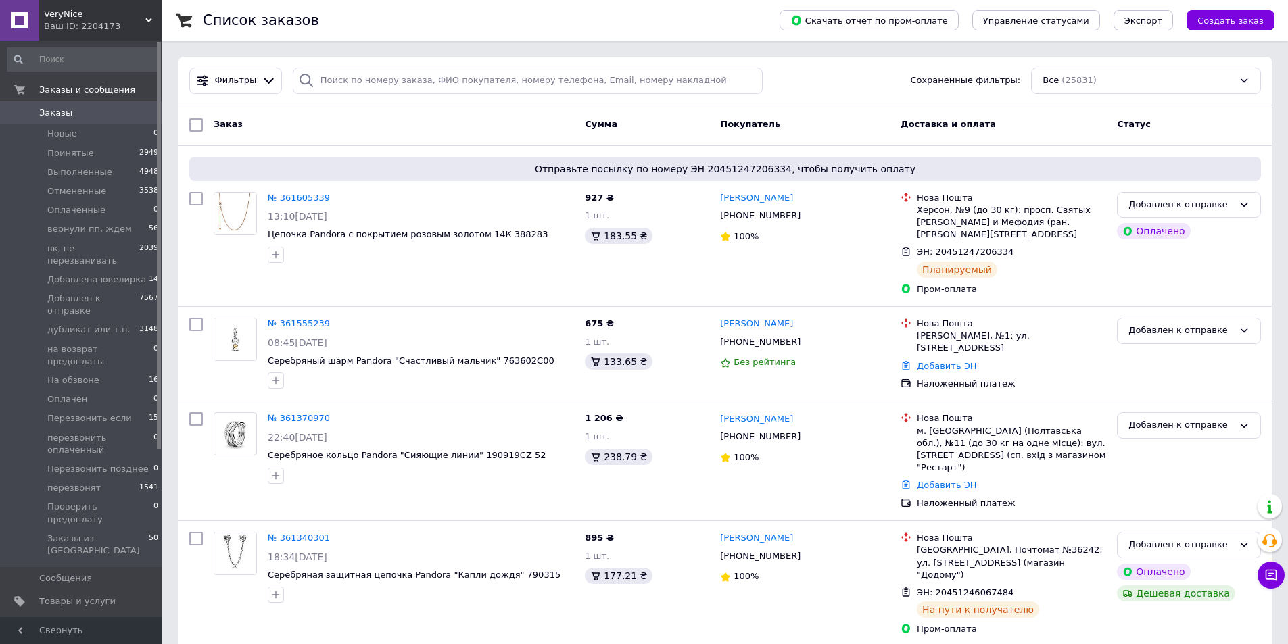
click at [71, 16] on span "VeryNice" at bounding box center [94, 14] width 101 height 12
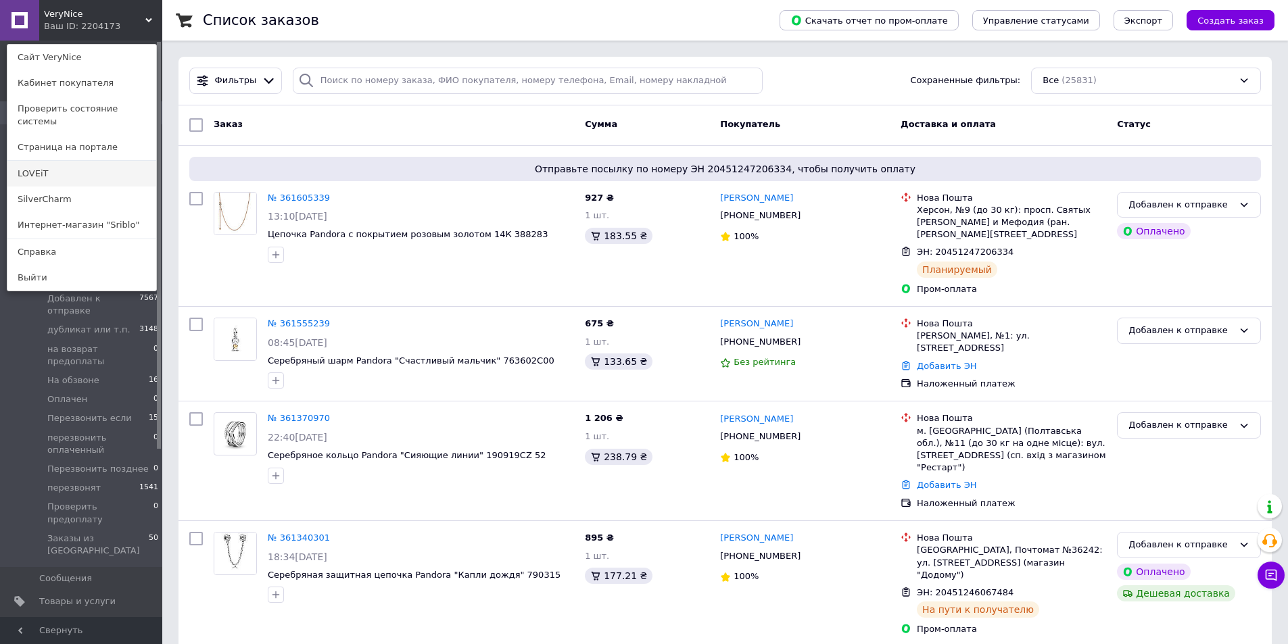
click at [55, 172] on link "LOVEiT" at bounding box center [81, 174] width 149 height 26
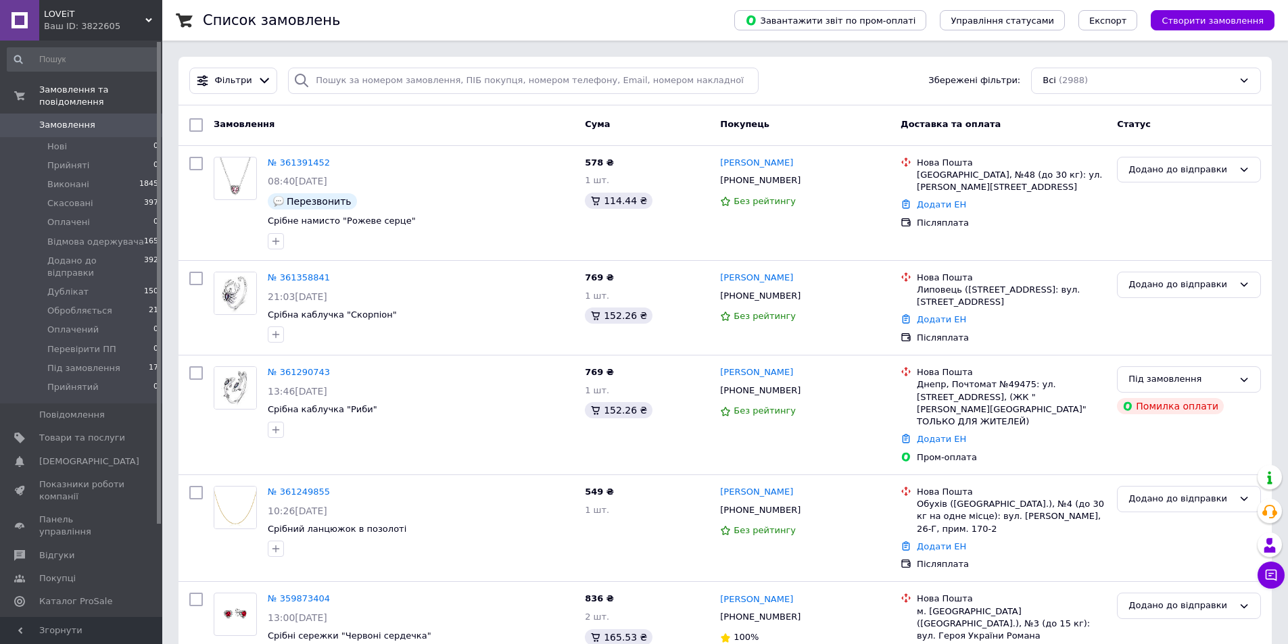
click at [94, 15] on span "LOVEiT" at bounding box center [94, 14] width 101 height 12
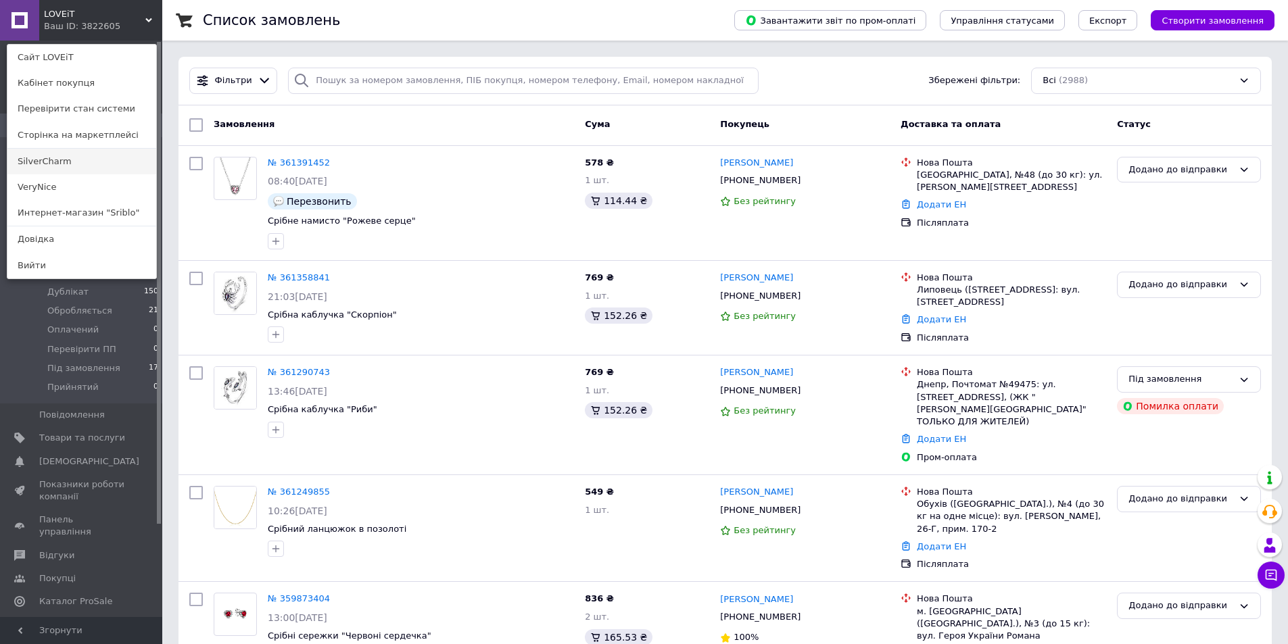
click at [71, 168] on link "SilverCharm" at bounding box center [81, 162] width 149 height 26
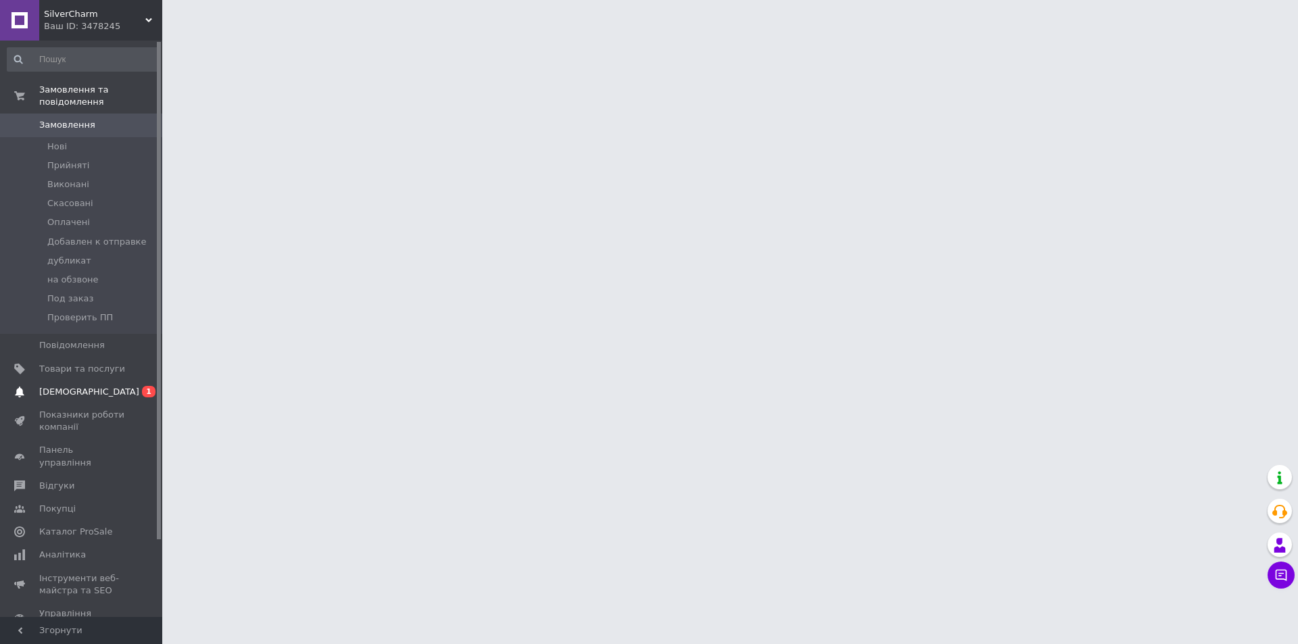
click at [113, 386] on span "[DEMOGRAPHIC_DATA]" at bounding box center [82, 392] width 86 height 12
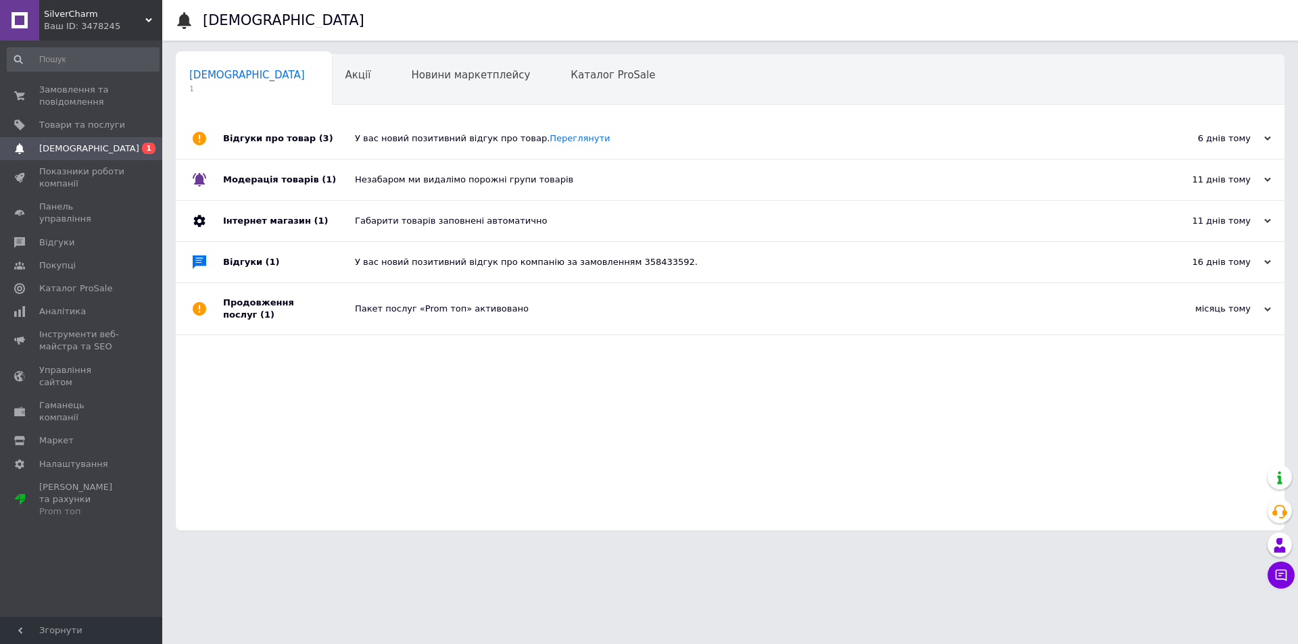
click at [91, 16] on span "SilverCharm" at bounding box center [94, 14] width 101 height 12
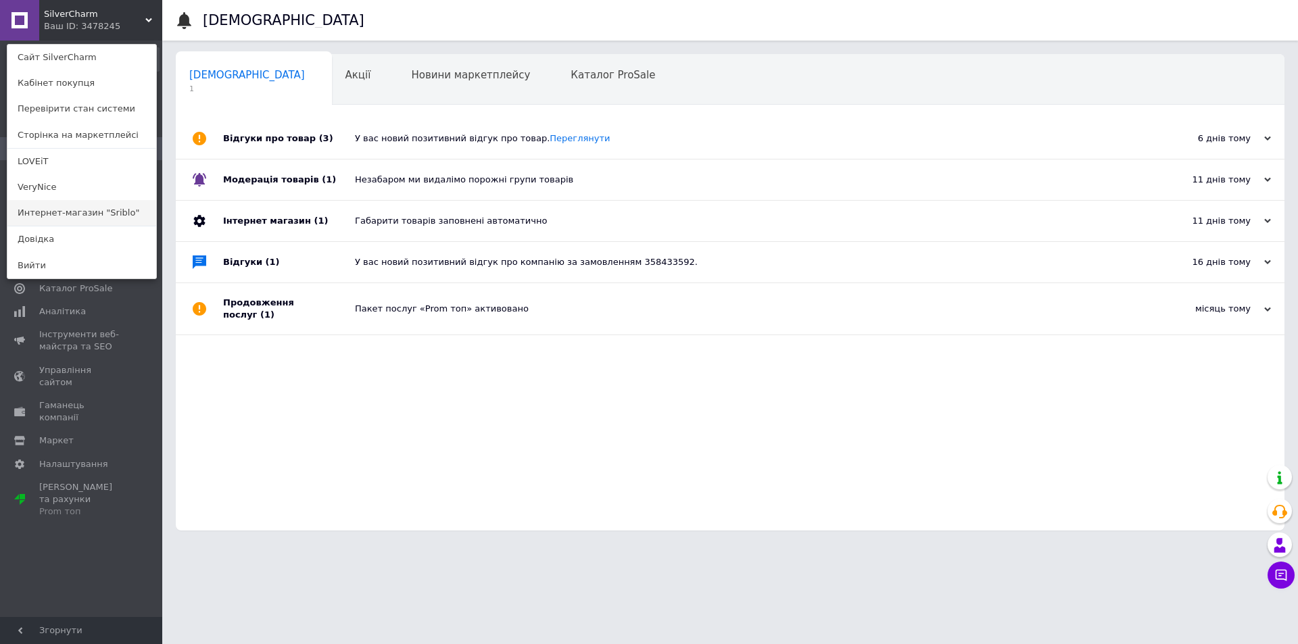
click at [111, 214] on link "Интернет-магазин "Sriblo"" at bounding box center [81, 213] width 149 height 26
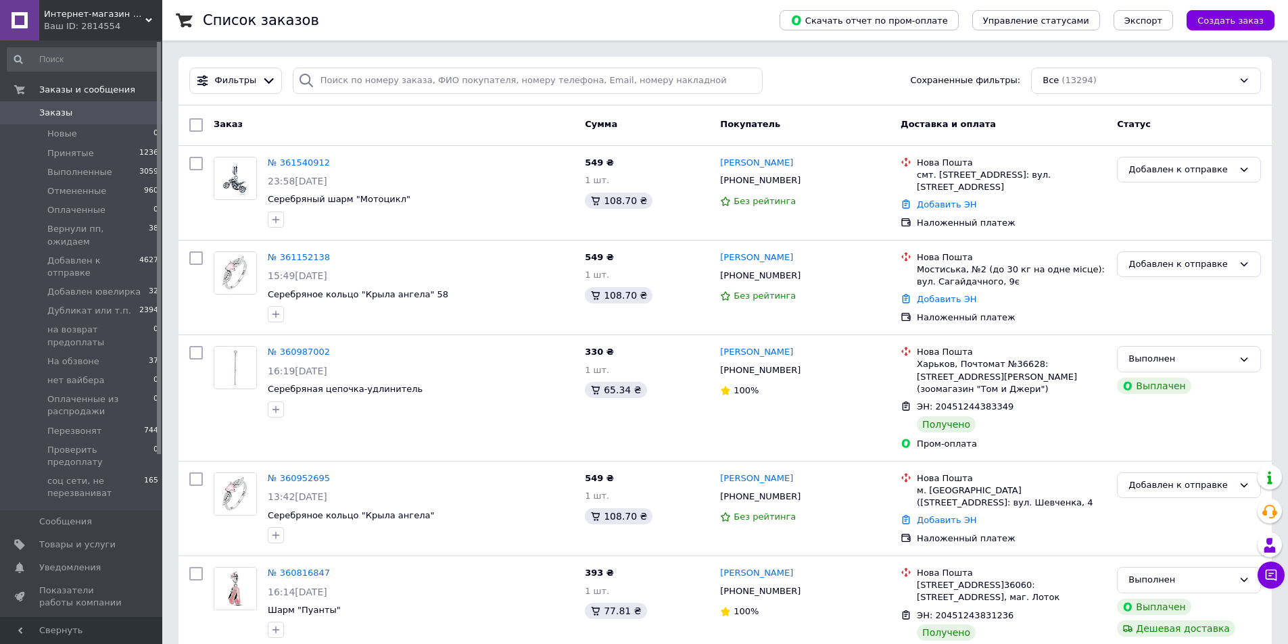
click at [95, 24] on div "Ваш ID: 2814554" at bounding box center [103, 26] width 118 height 12
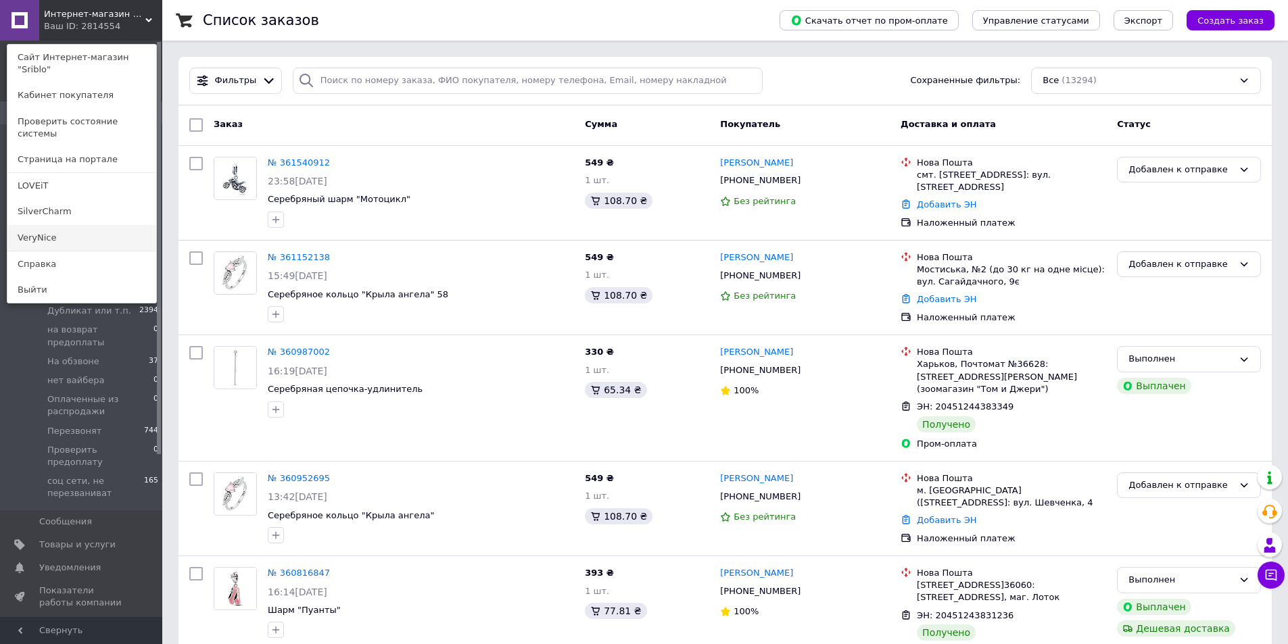
click at [49, 225] on link "VeryNice" at bounding box center [81, 238] width 149 height 26
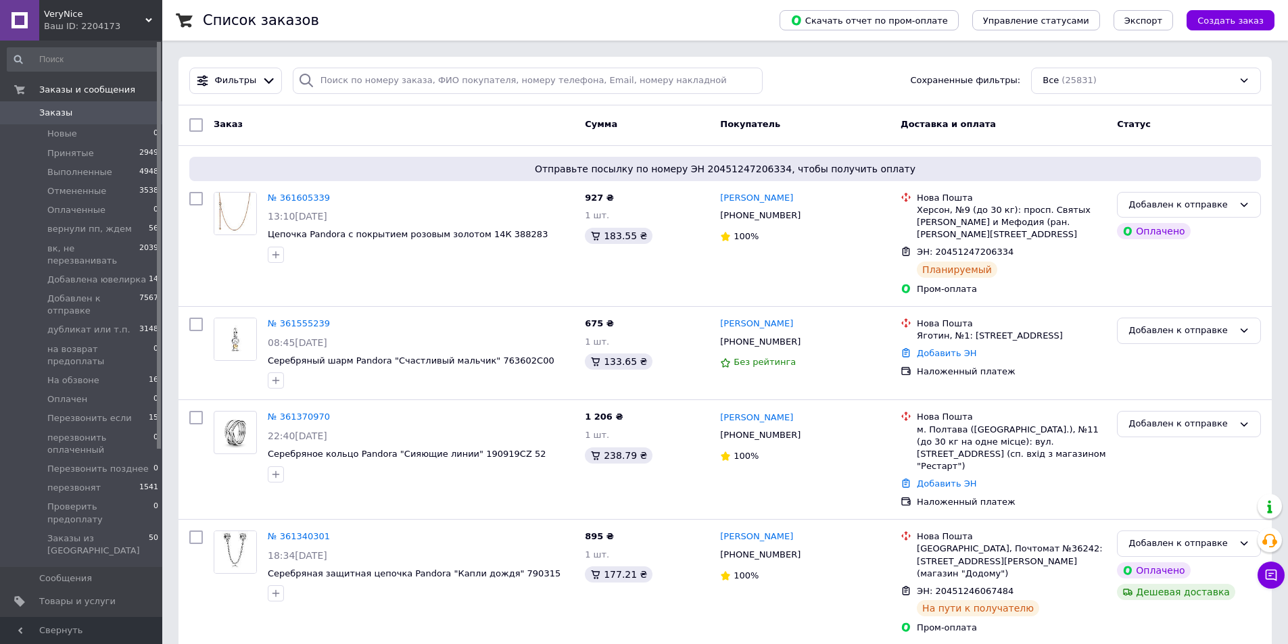
click at [97, 17] on span "VeryNice" at bounding box center [94, 14] width 101 height 12
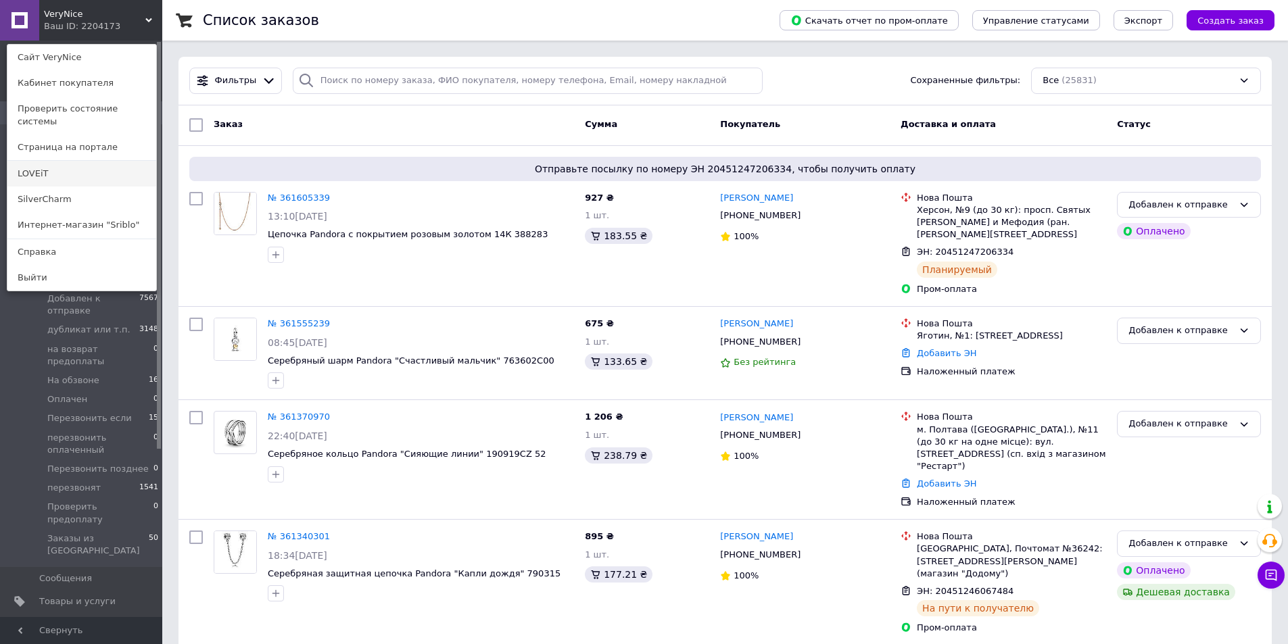
click at [69, 161] on link "LOVEiT" at bounding box center [81, 174] width 149 height 26
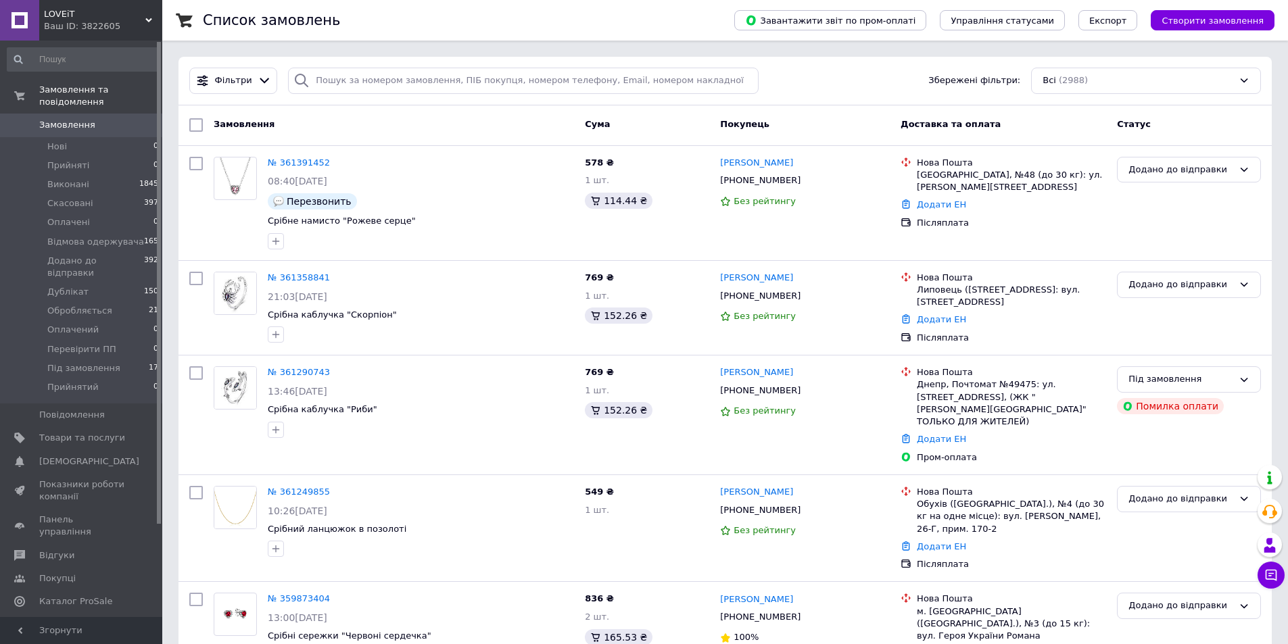
click at [114, 32] on div "Ваш ID: 3822605" at bounding box center [103, 26] width 118 height 12
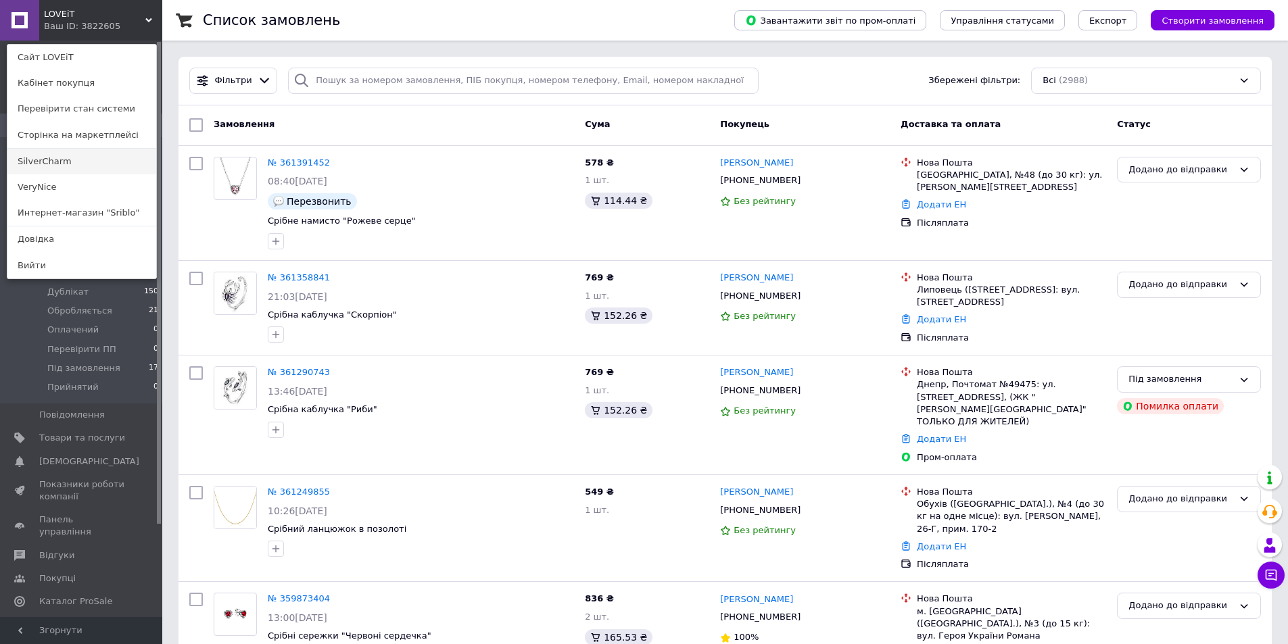
click at [57, 160] on link "SilverCharm" at bounding box center [81, 162] width 149 height 26
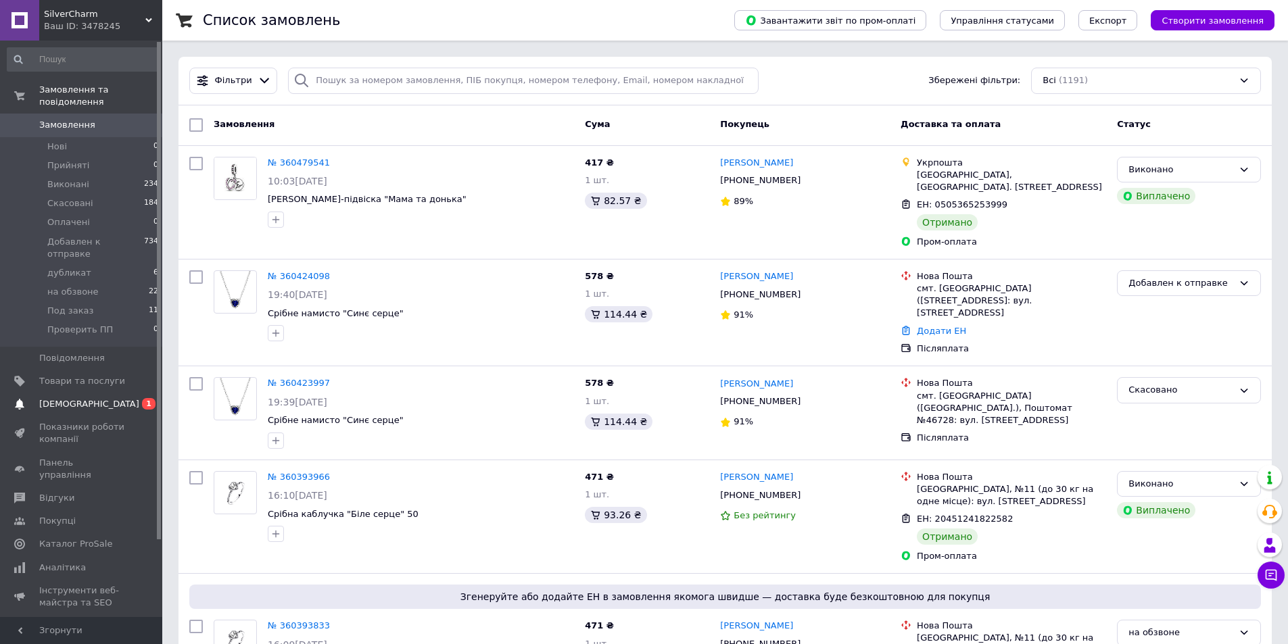
click at [141, 398] on span "0 1" at bounding box center [143, 404] width 37 height 12
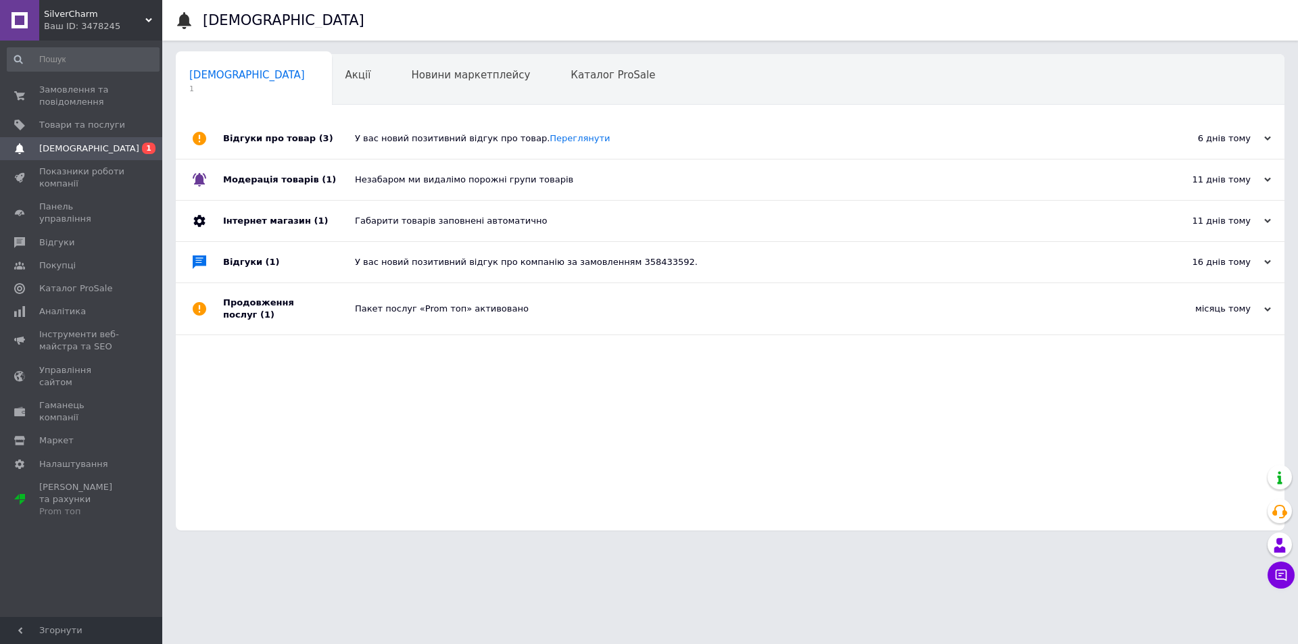
click at [99, 6] on div "SilverCharm Ваш ID: 3478245" at bounding box center [100, 20] width 123 height 41
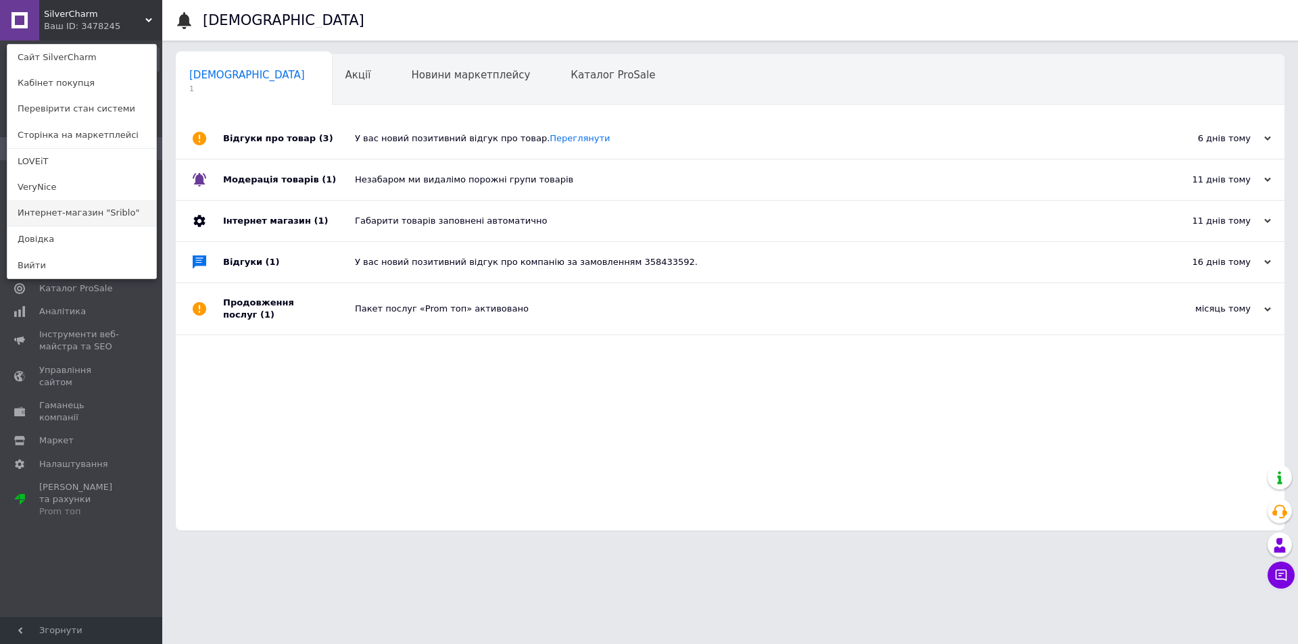
click at [78, 210] on link "Интернет-магазин "Sriblo"" at bounding box center [81, 213] width 149 height 26
